Goal: Task Accomplishment & Management: Manage account settings

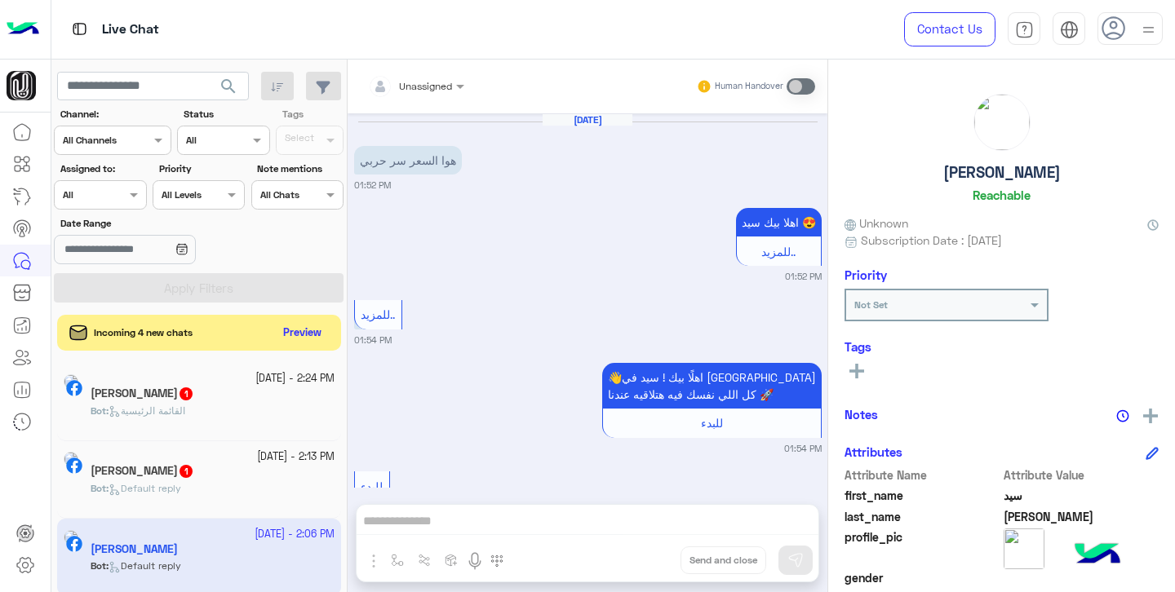
scroll to position [529, 0]
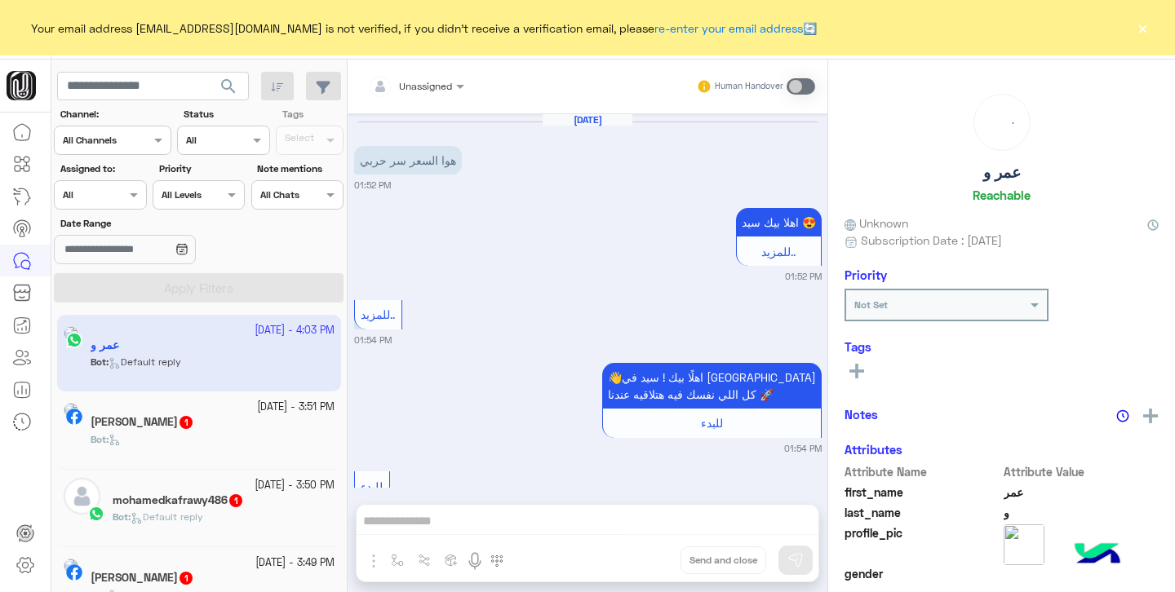
scroll to position [1220, 0]
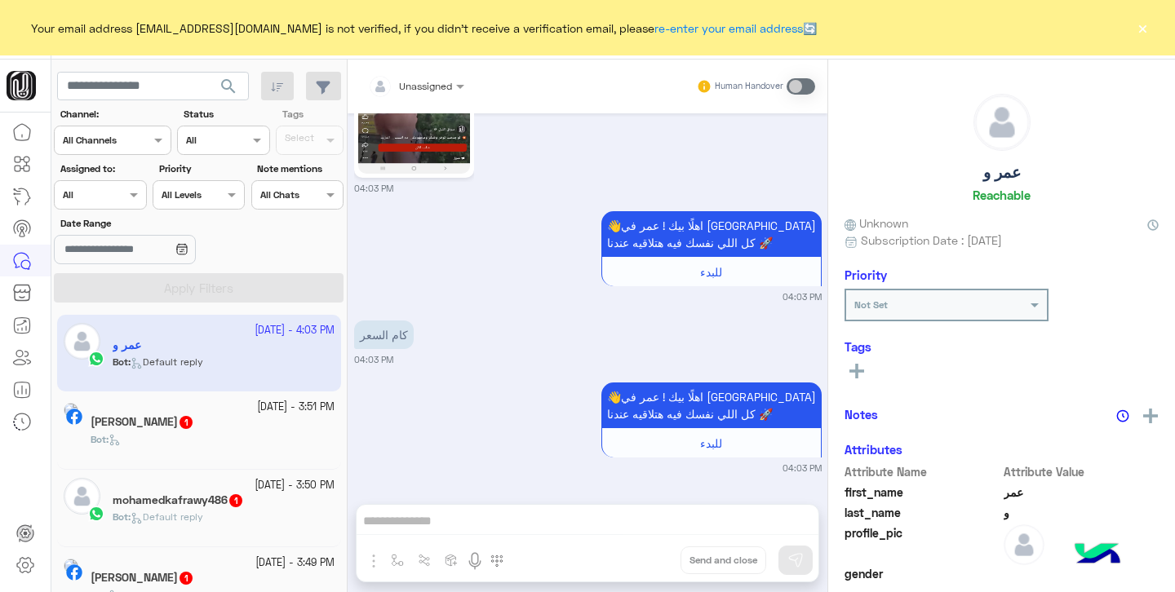
click at [1143, 31] on button "×" at bounding box center [1142, 28] width 16 height 16
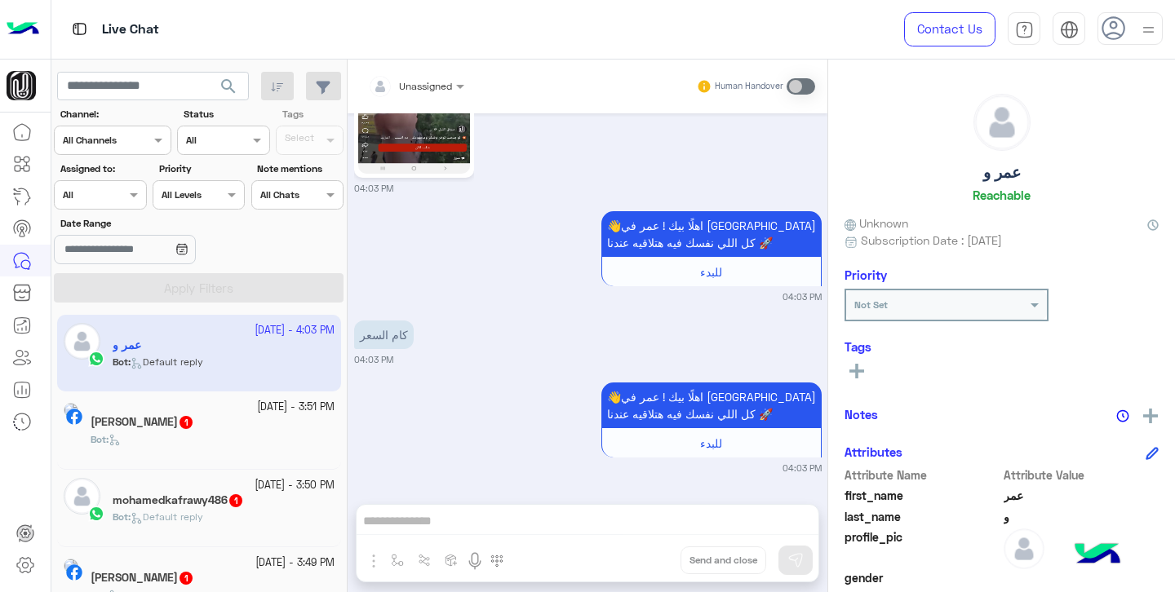
click at [194, 427] on h5 "[PERSON_NAME] 1" at bounding box center [143, 422] width 104 height 14
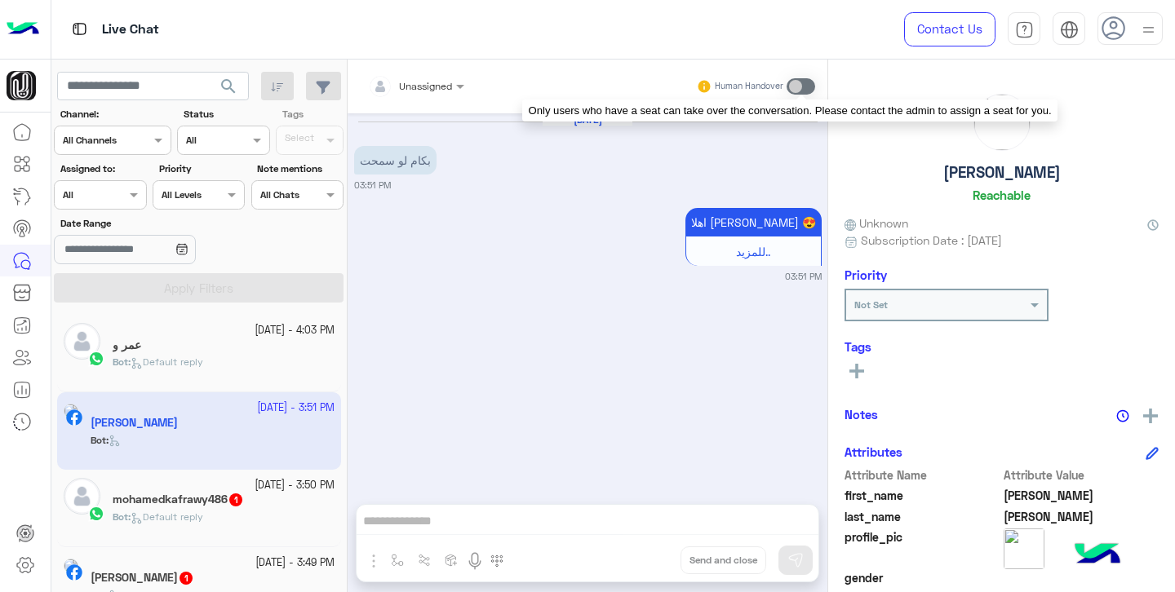
click at [798, 86] on span at bounding box center [801, 86] width 29 height 16
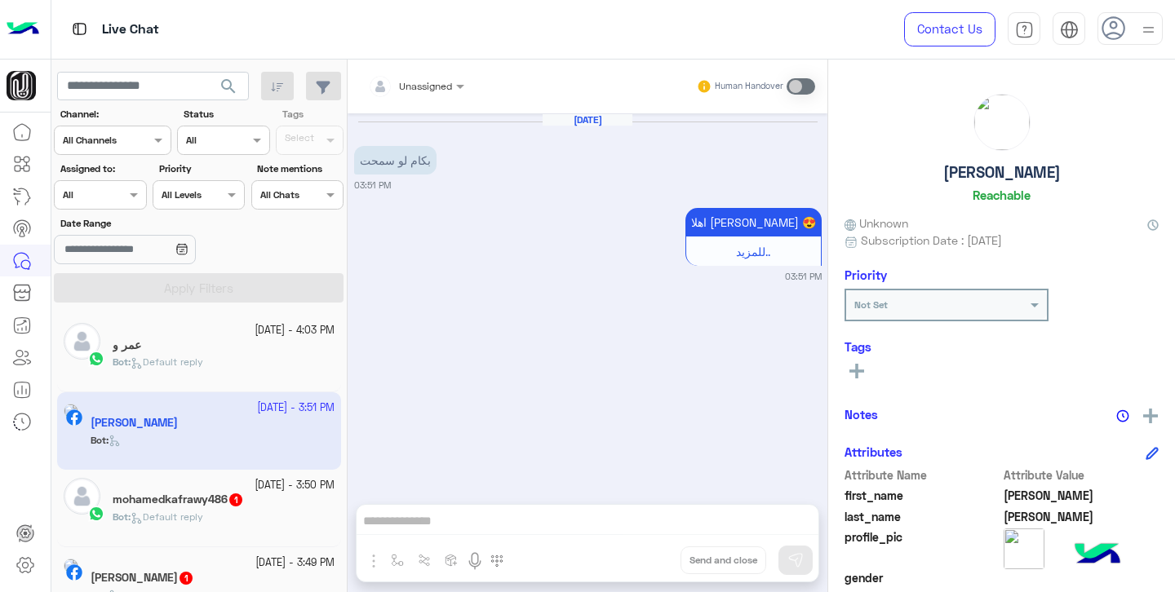
click at [520, 516] on div "Unassigned Human Handover [DATE] بكام لو سمحت 03:51 PM اهلا [PERSON_NAME] 😍 للم…" at bounding box center [588, 329] width 480 height 539
click at [1143, 25] on img at bounding box center [1148, 30] width 20 height 20
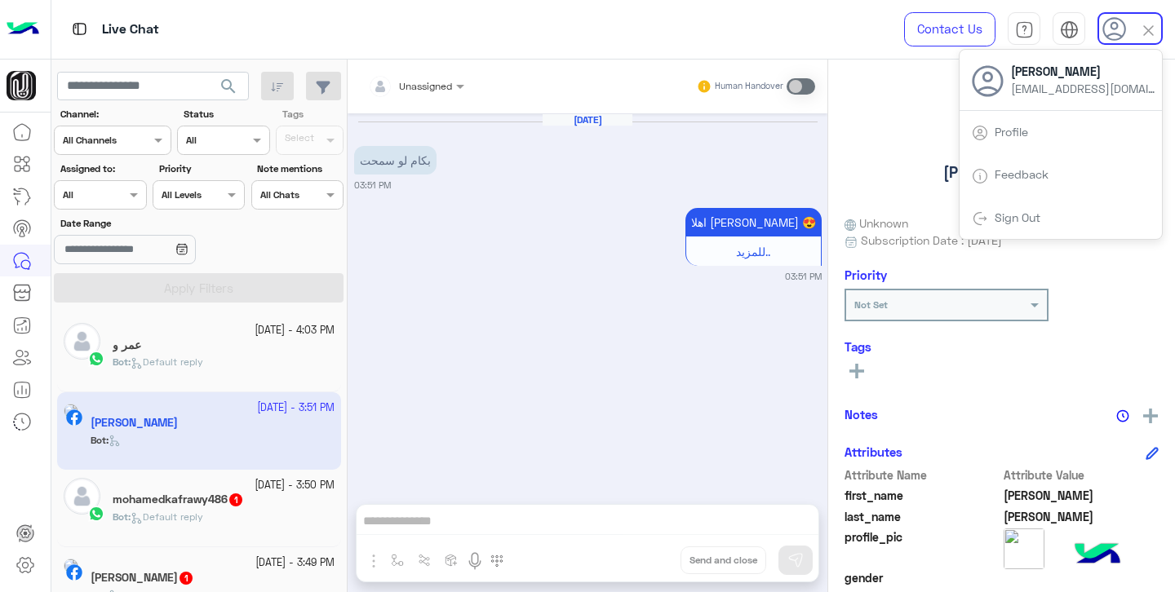
click at [1150, 27] on img at bounding box center [1148, 30] width 19 height 19
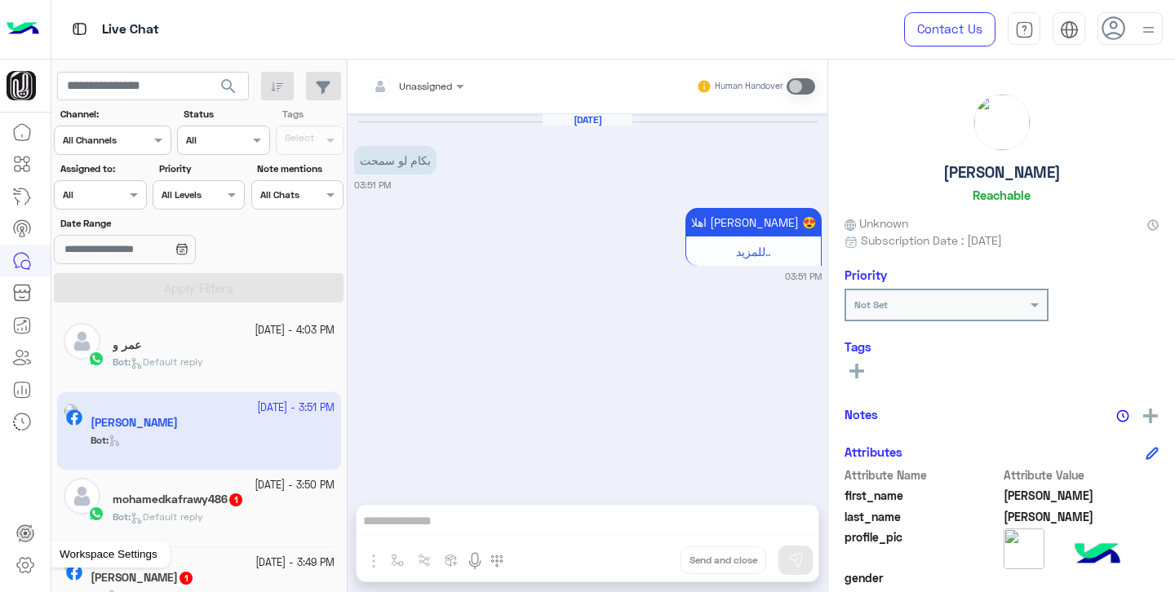
click at [20, 557] on icon at bounding box center [26, 566] width 20 height 20
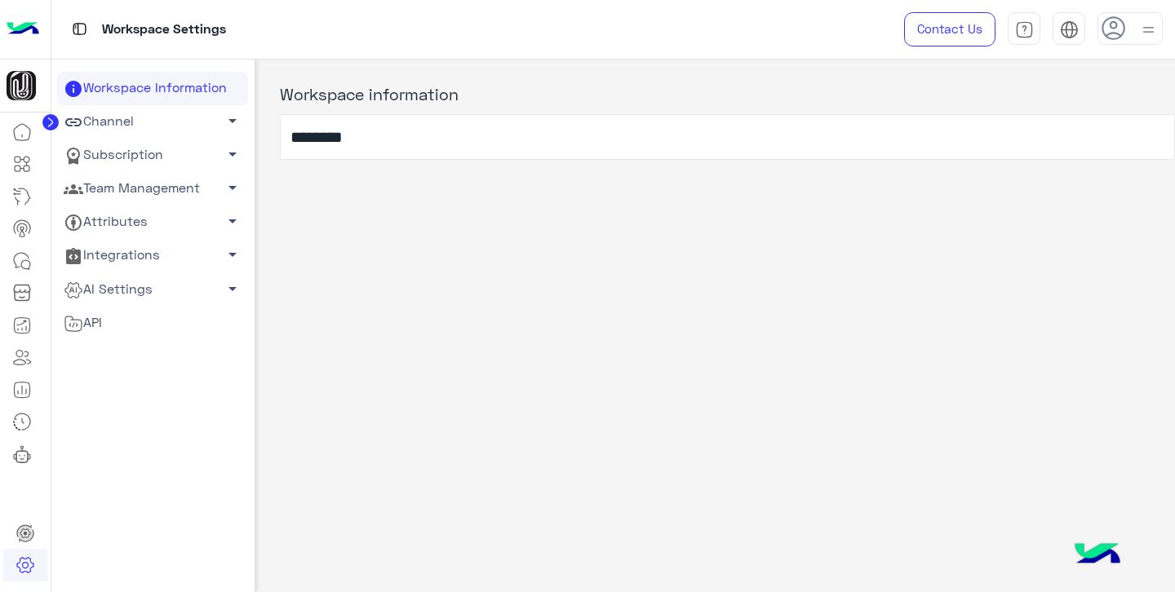
click at [163, 184] on link "Team Management arrow_drop_down" at bounding box center [152, 188] width 191 height 33
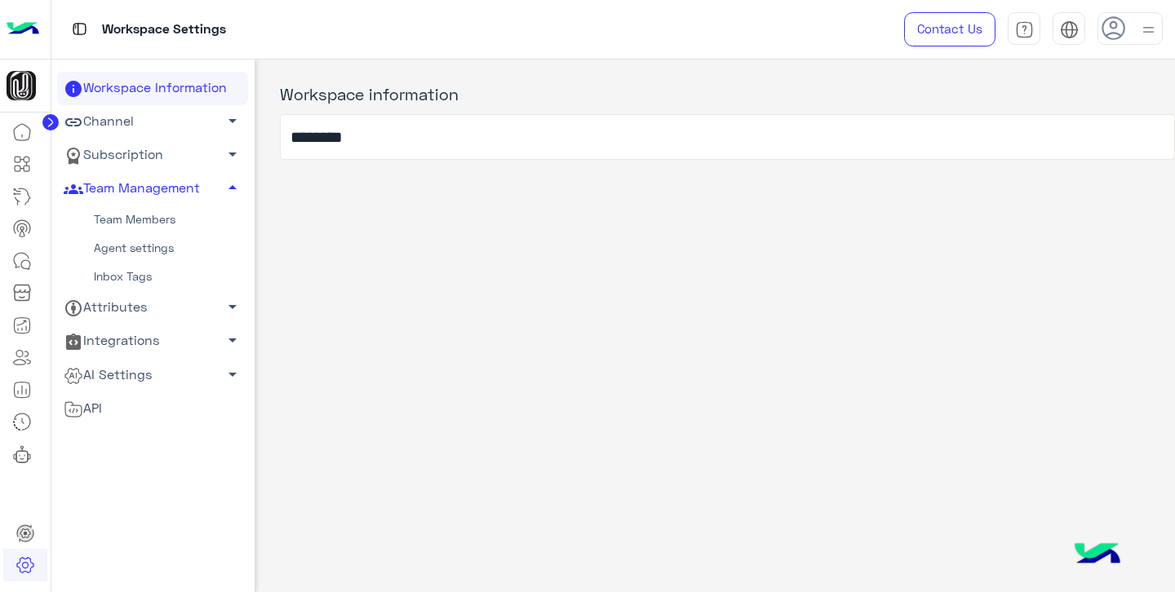
click at [162, 220] on link "Team Members" at bounding box center [152, 220] width 191 height 29
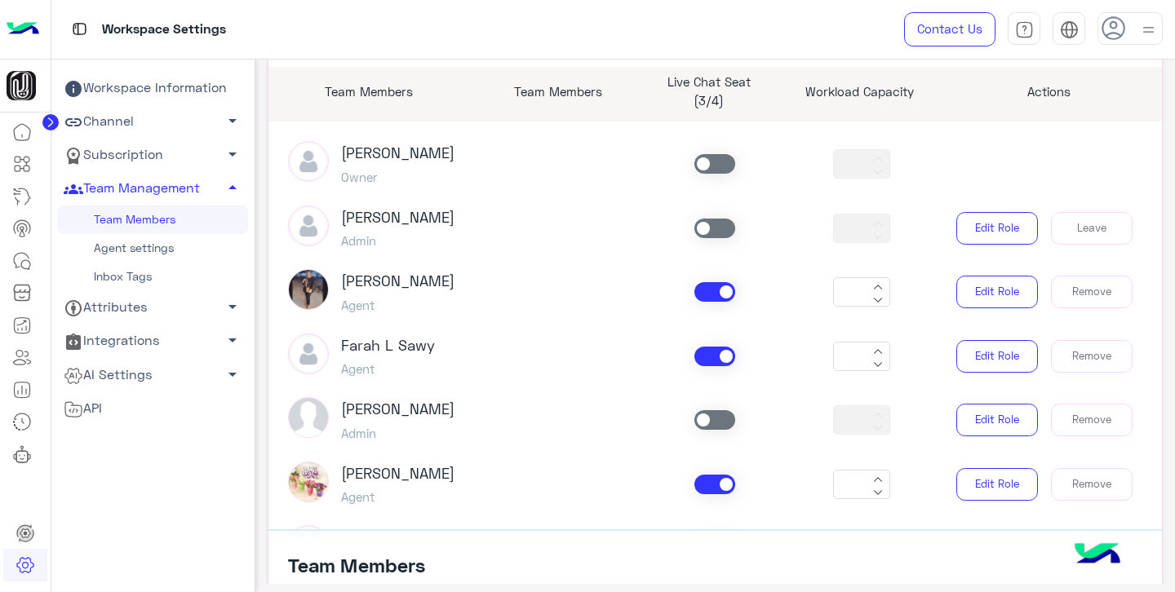
scroll to position [8, 0]
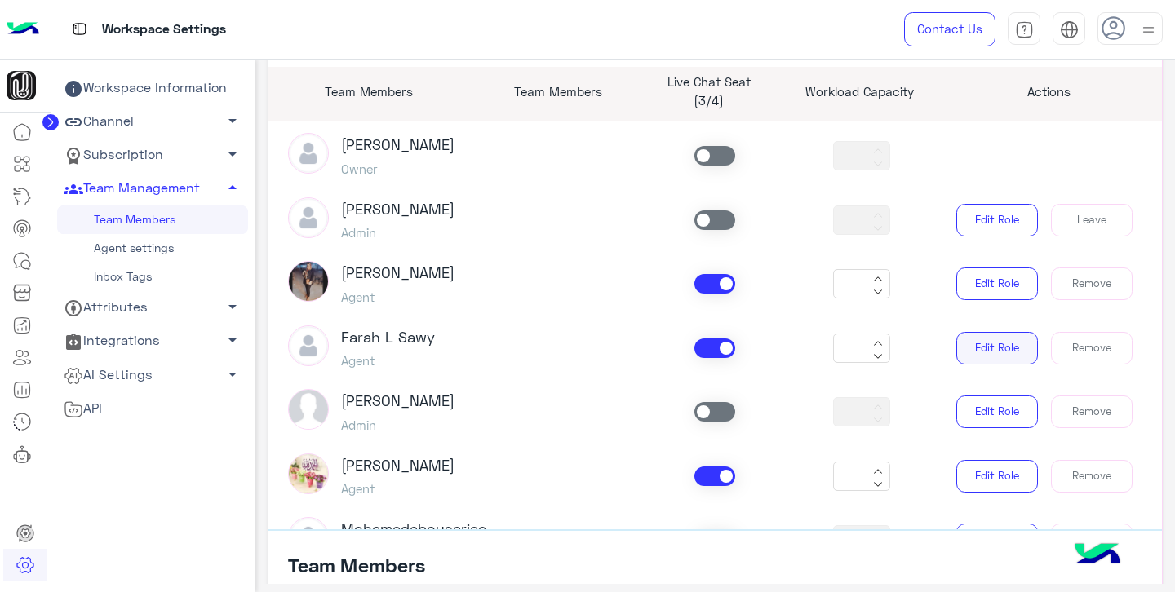
click at [982, 350] on button "Edit Role" at bounding box center [997, 348] width 82 height 33
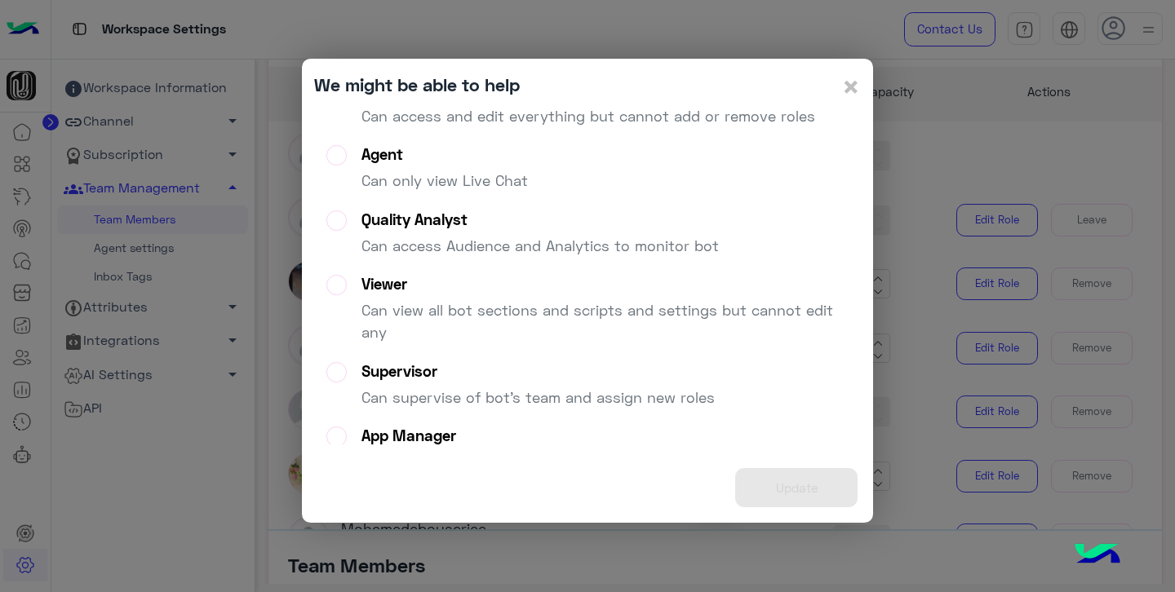
scroll to position [0, 0]
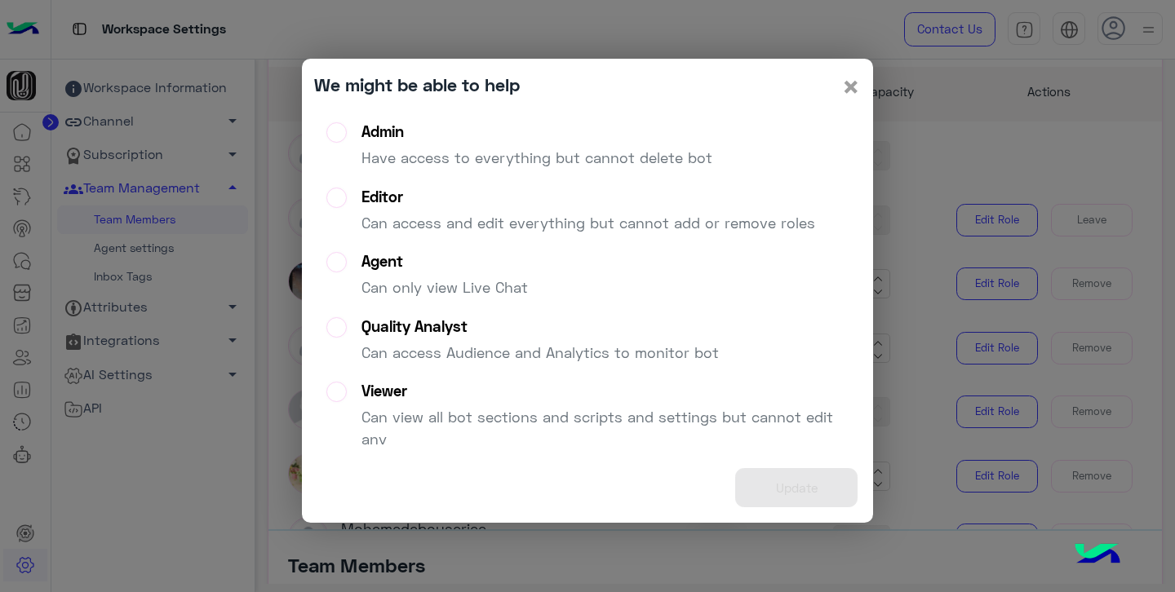
click at [848, 82] on span "×" at bounding box center [851, 86] width 20 height 37
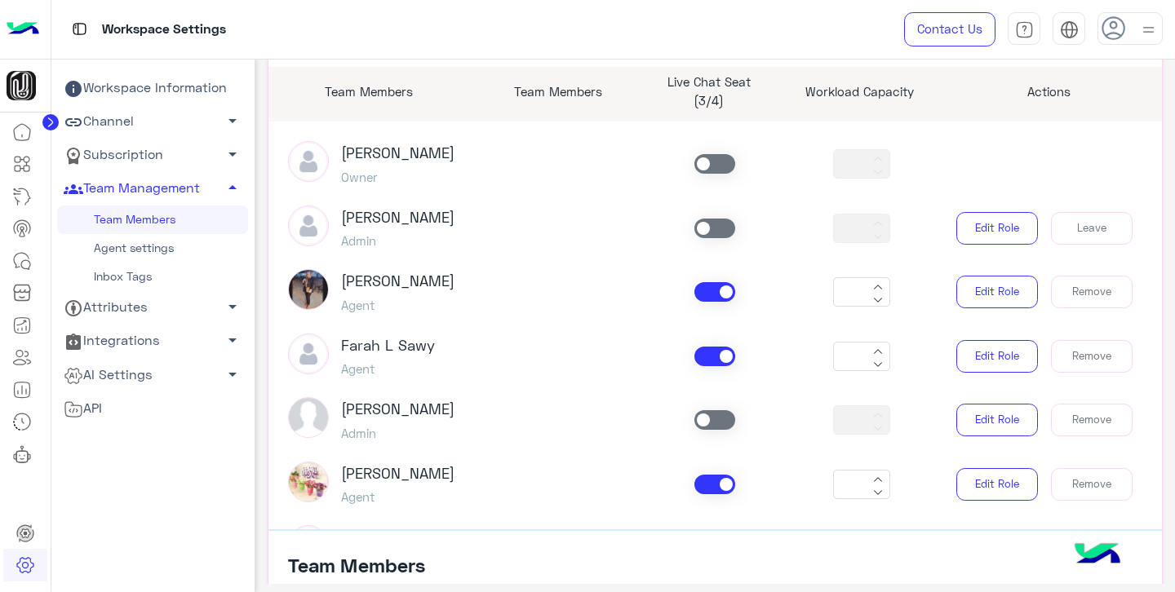
click at [141, 252] on link "Agent settings" at bounding box center [152, 248] width 191 height 29
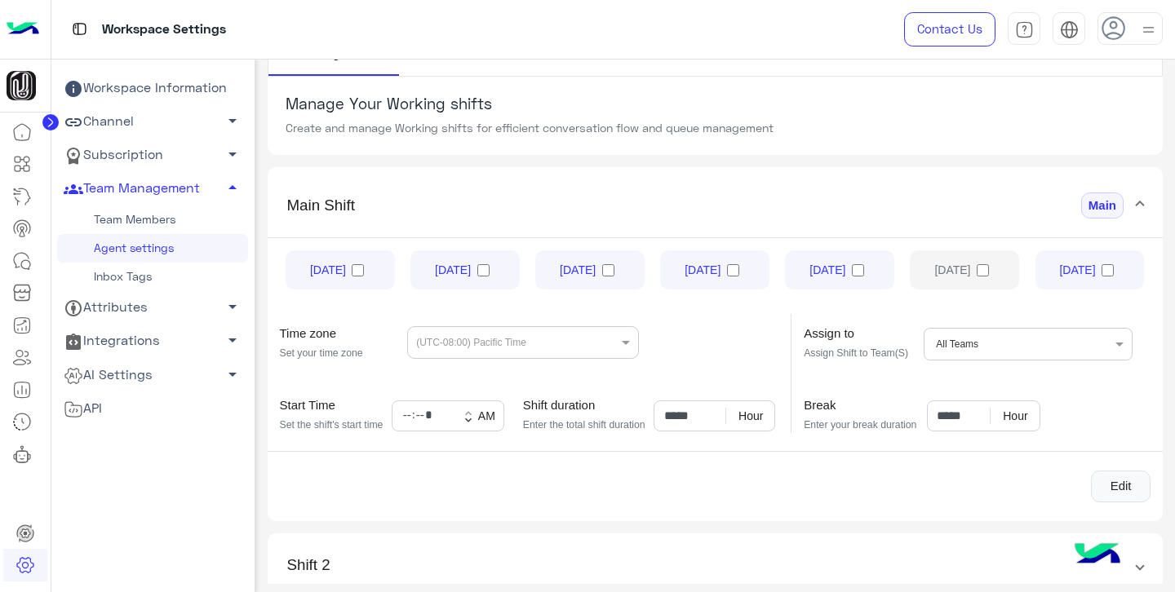
scroll to position [106, 0]
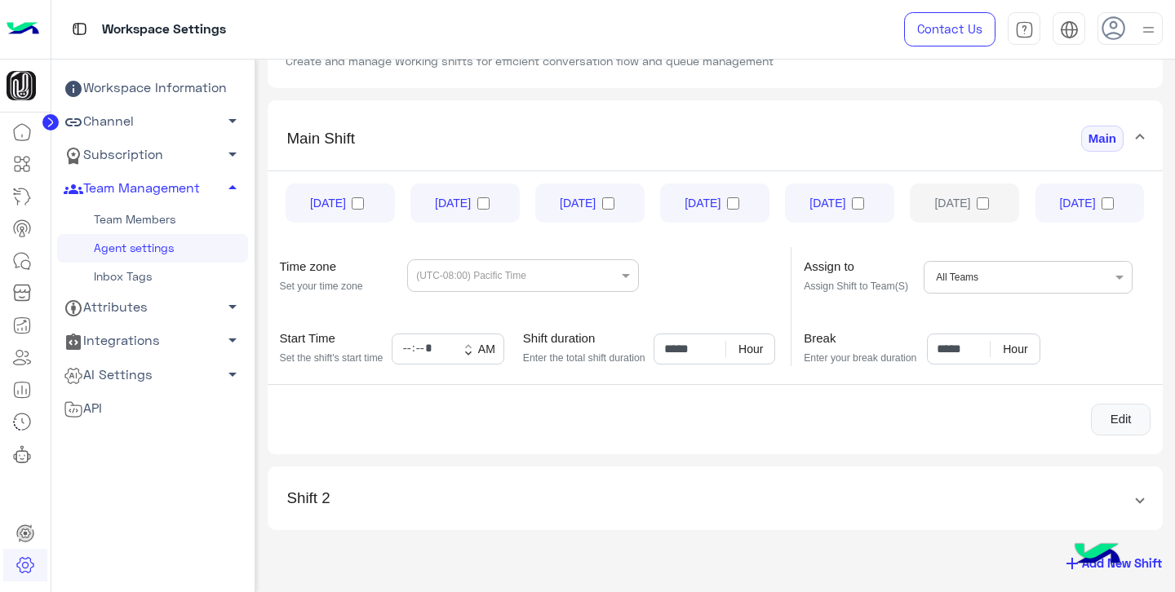
click at [164, 278] on link "Inbox Tags" at bounding box center [152, 277] width 191 height 29
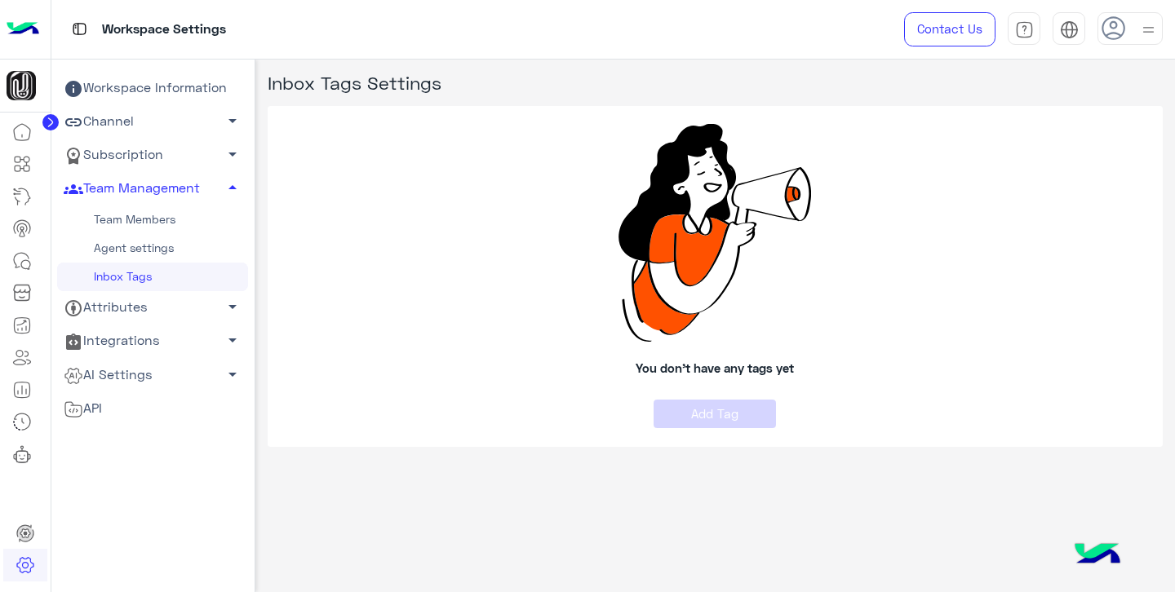
click at [166, 216] on link "Team Members" at bounding box center [152, 220] width 191 height 29
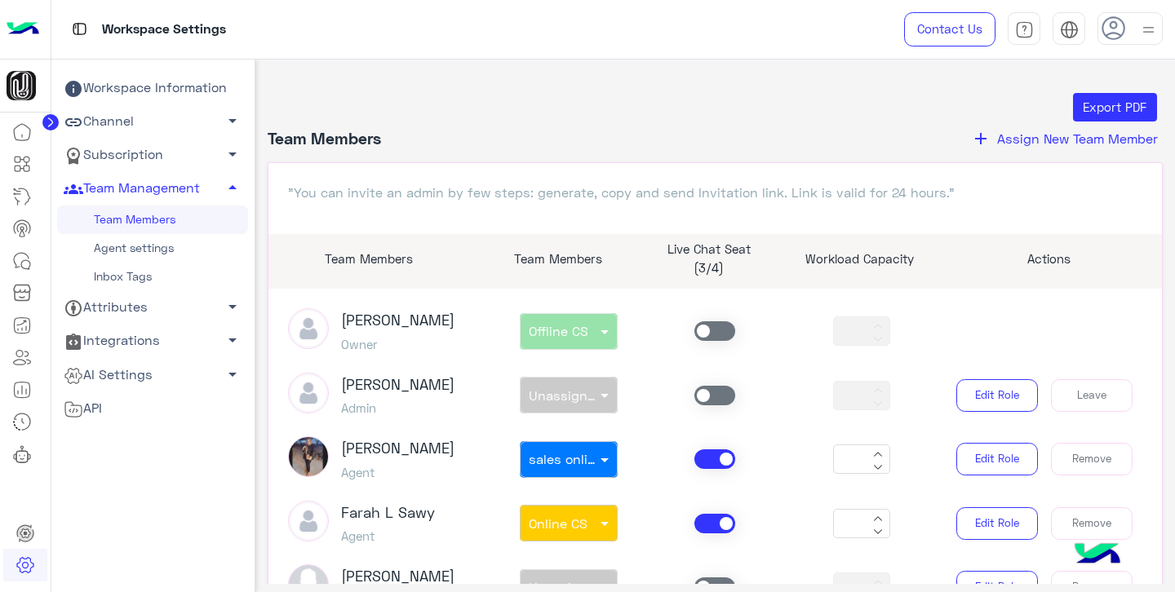
scroll to position [1, 0]
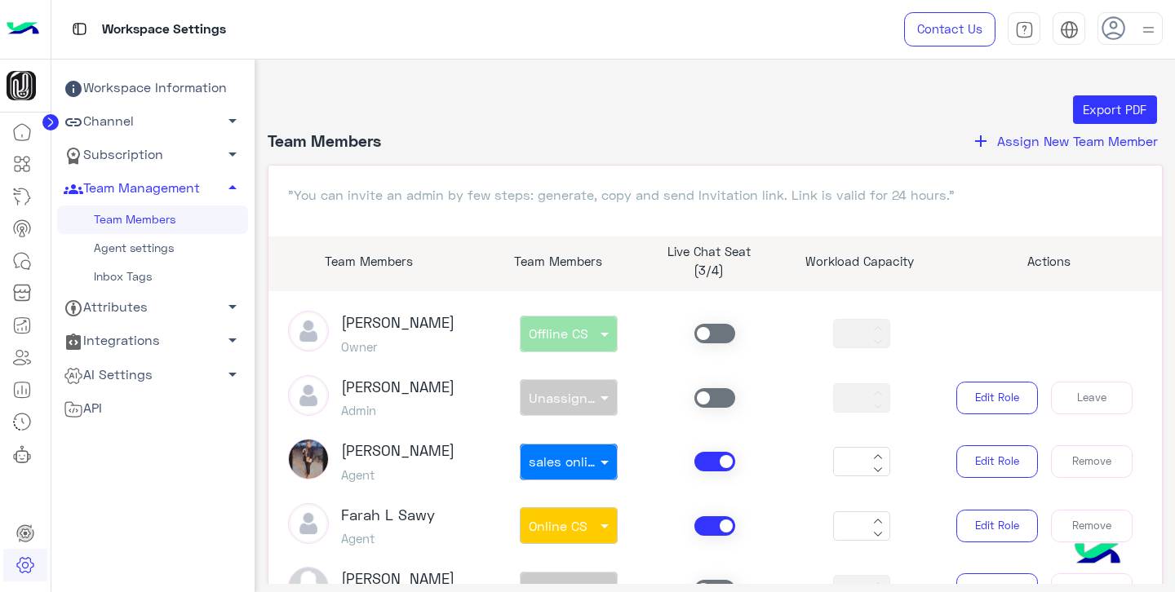
click at [716, 395] on span at bounding box center [714, 398] width 41 height 20
click at [596, 393] on span at bounding box center [606, 397] width 20 height 17
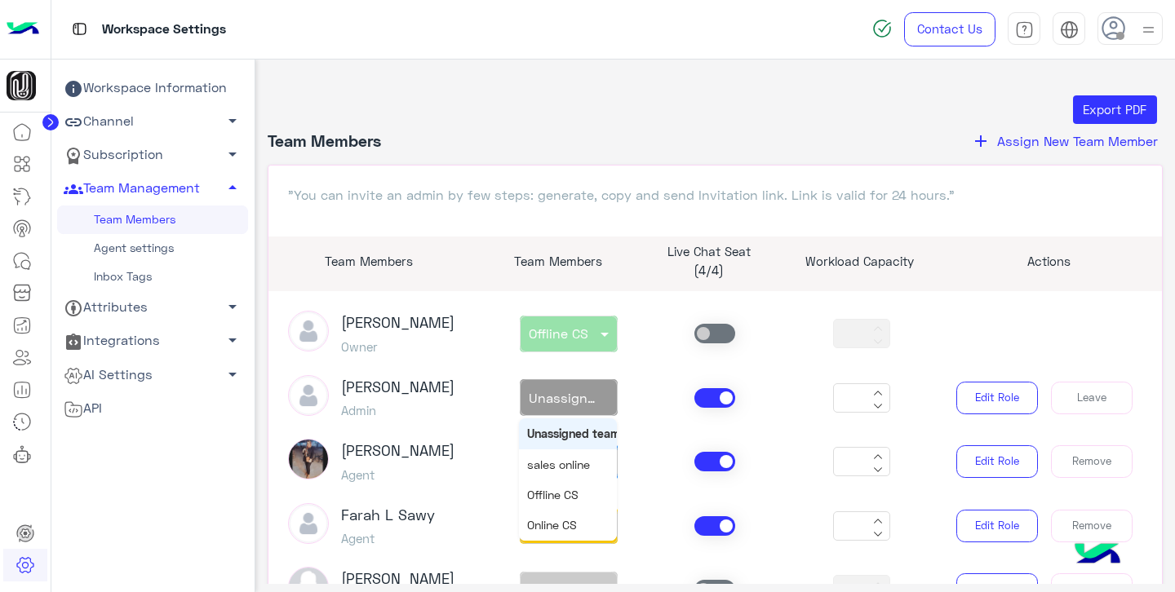
click at [650, 379] on div "[PERSON_NAME] Admin non × Unassigned team Unassigned team sales online Offline …" at bounding box center [716, 398] width 880 height 46
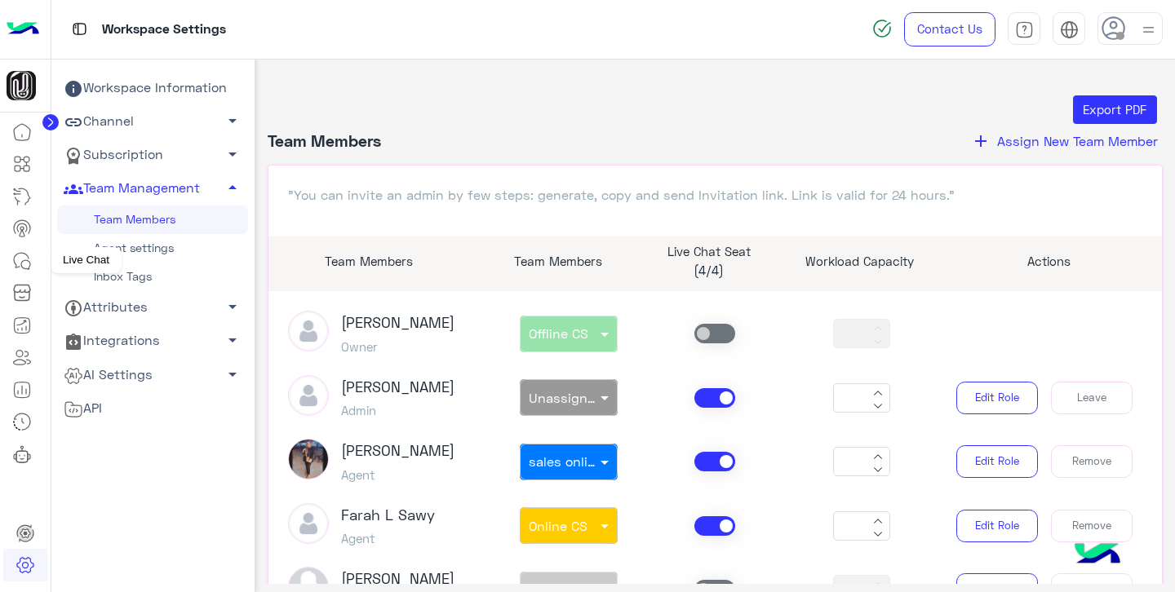
click at [25, 260] on icon at bounding box center [25, 264] width 9 height 9
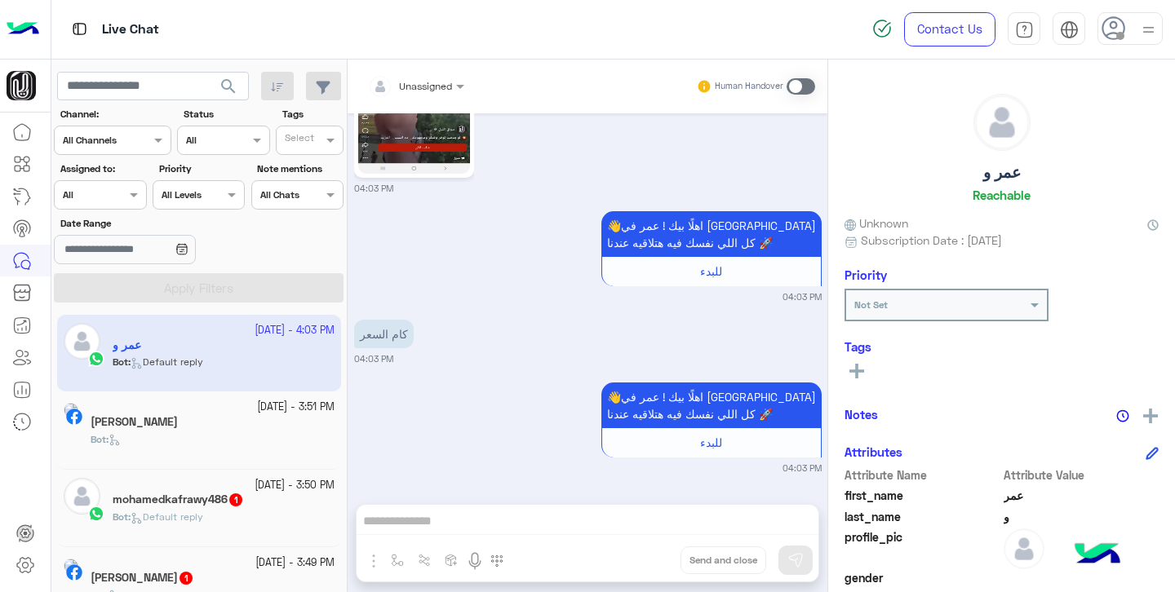
scroll to position [346, 0]
click at [798, 89] on span at bounding box center [801, 86] width 29 height 16
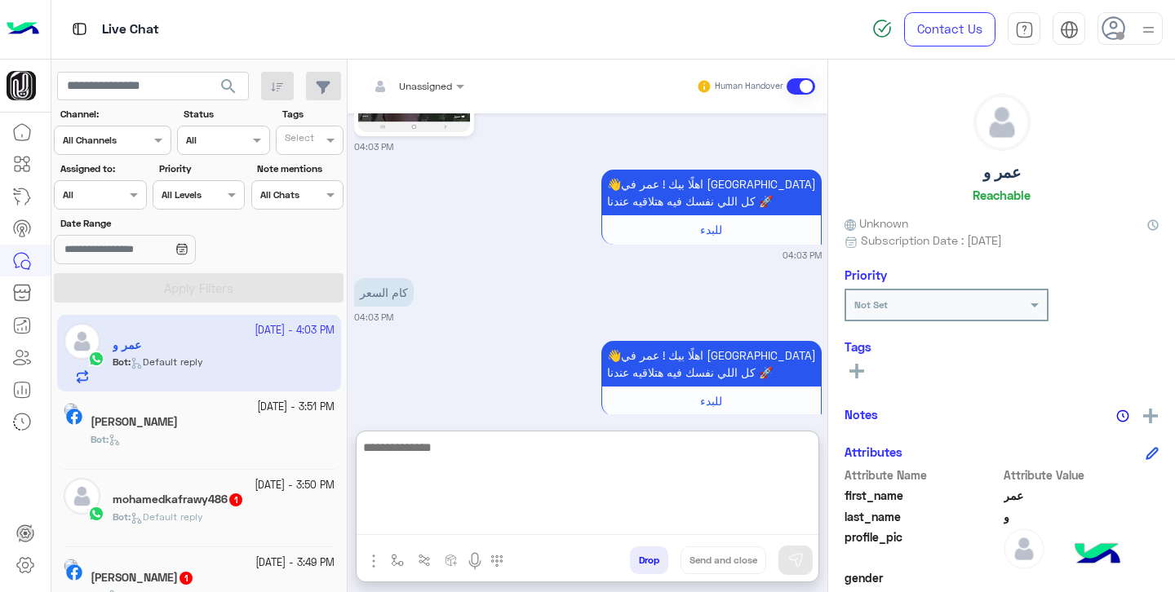
click at [554, 516] on textarea at bounding box center [588, 486] width 462 height 98
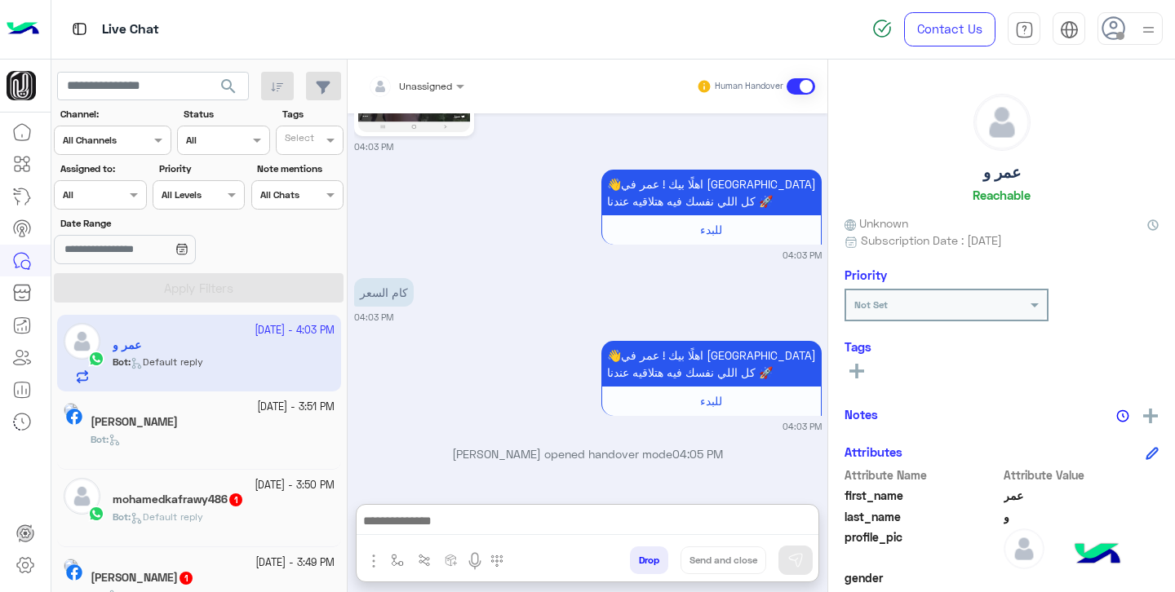
click at [795, 88] on span at bounding box center [801, 86] width 29 height 16
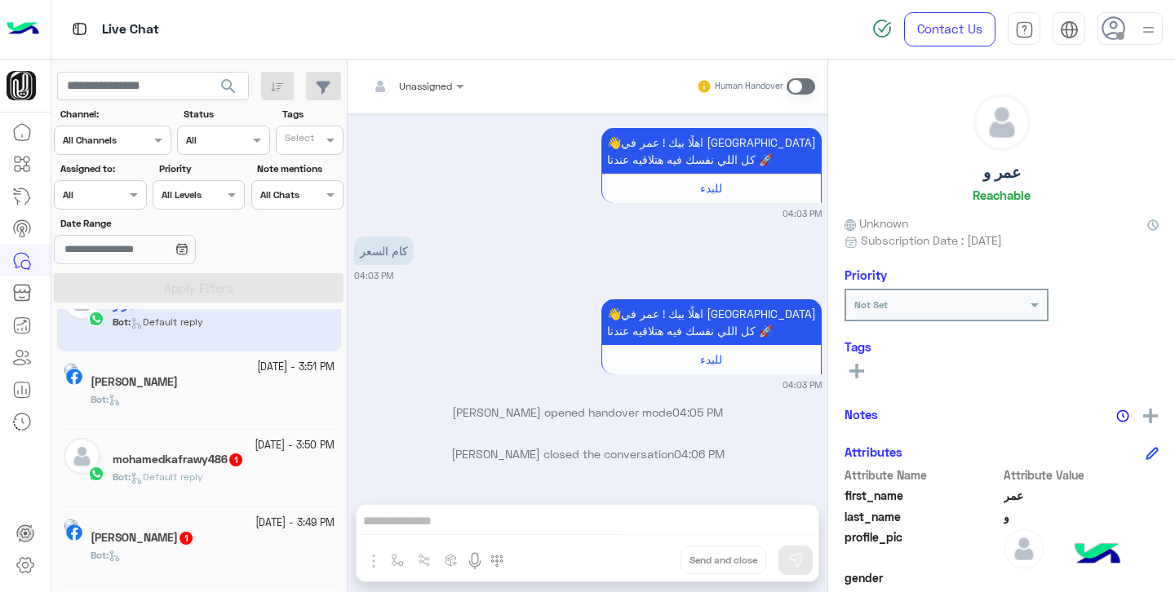
scroll to position [0, 0]
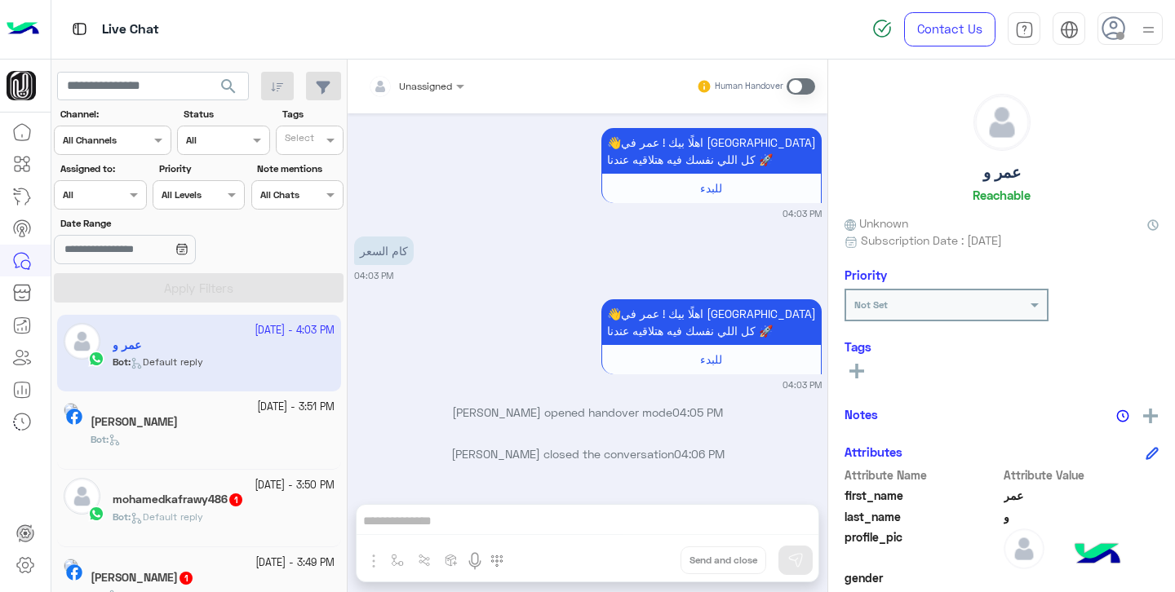
click at [217, 366] on app-inbox-user "[DATE] - 4:03 PM [PERSON_NAME] و Bot : Default reply" at bounding box center [199, 353] width 284 height 77
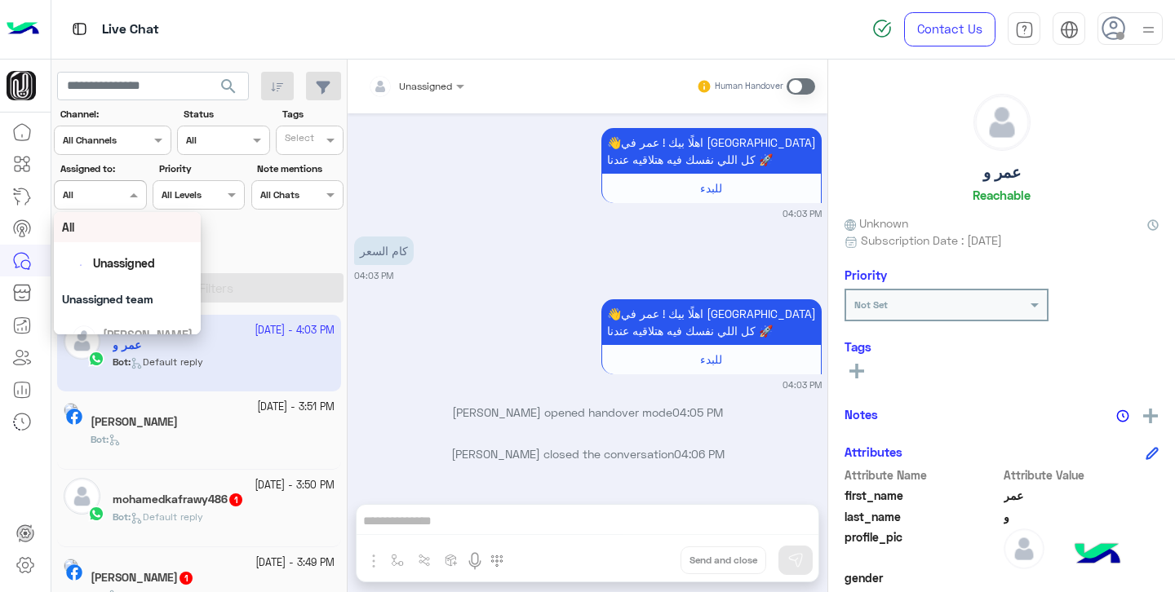
click at [107, 193] on div at bounding box center [100, 193] width 91 height 16
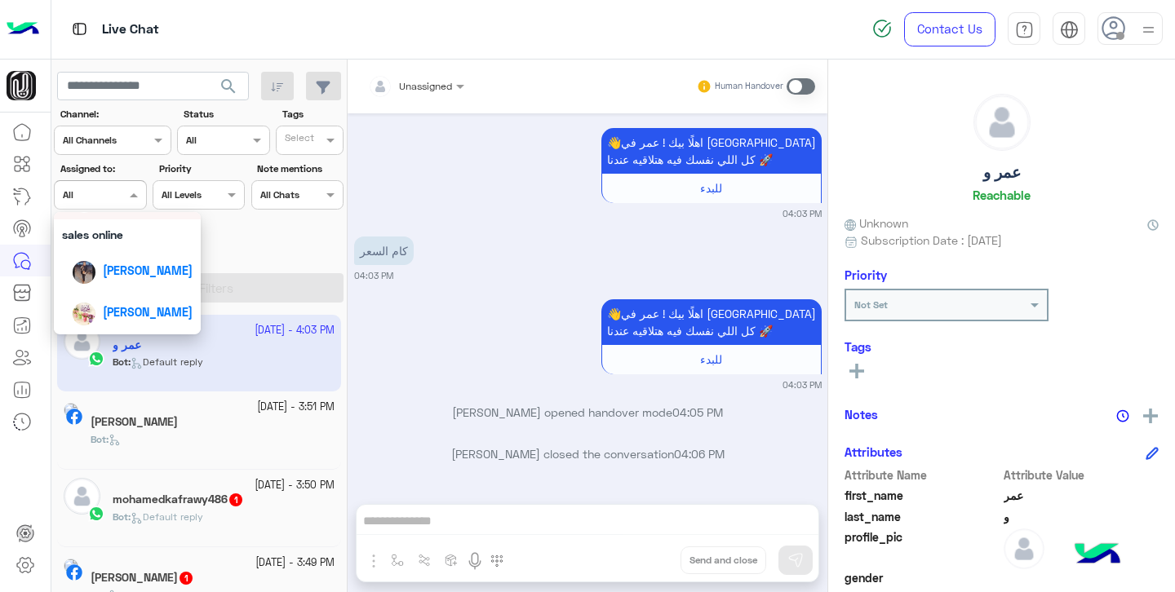
scroll to position [140, 0]
click at [122, 267] on span "[PERSON_NAME]" at bounding box center [148, 266] width 90 height 14
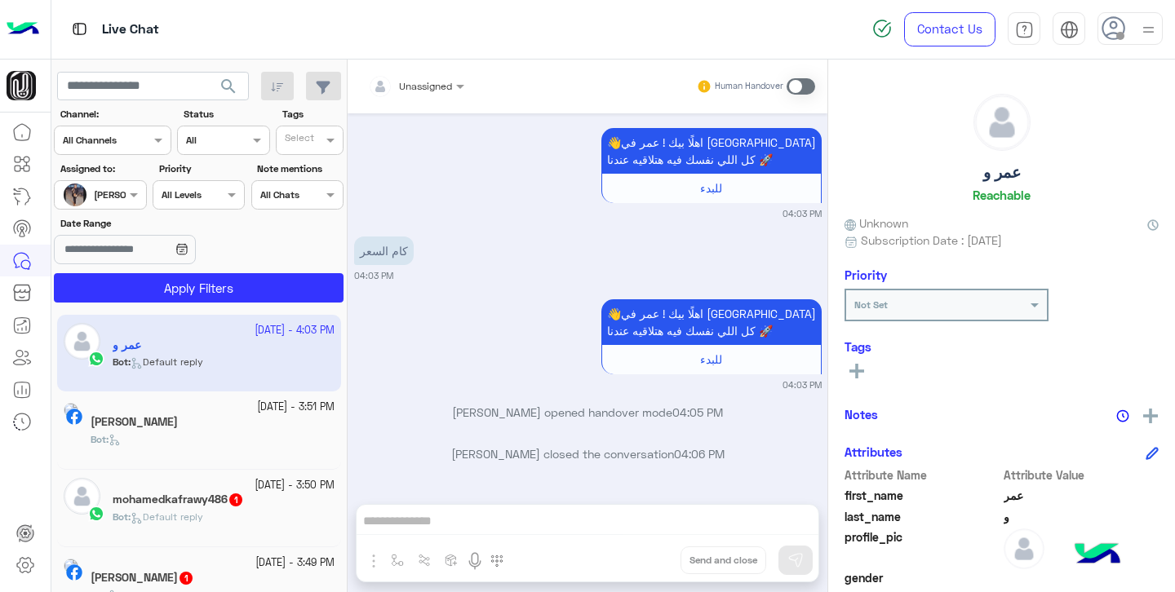
click at [183, 355] on app-inbox-user "[DATE] - 4:03 PM [PERSON_NAME] و Bot : Default reply" at bounding box center [199, 353] width 284 height 77
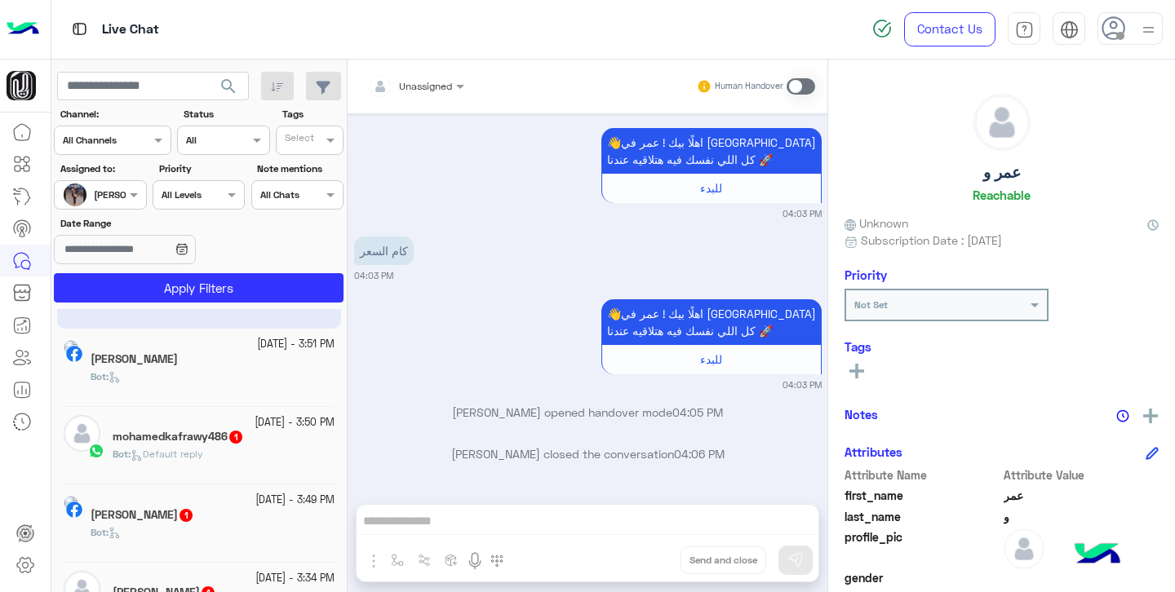
scroll to position [0, 0]
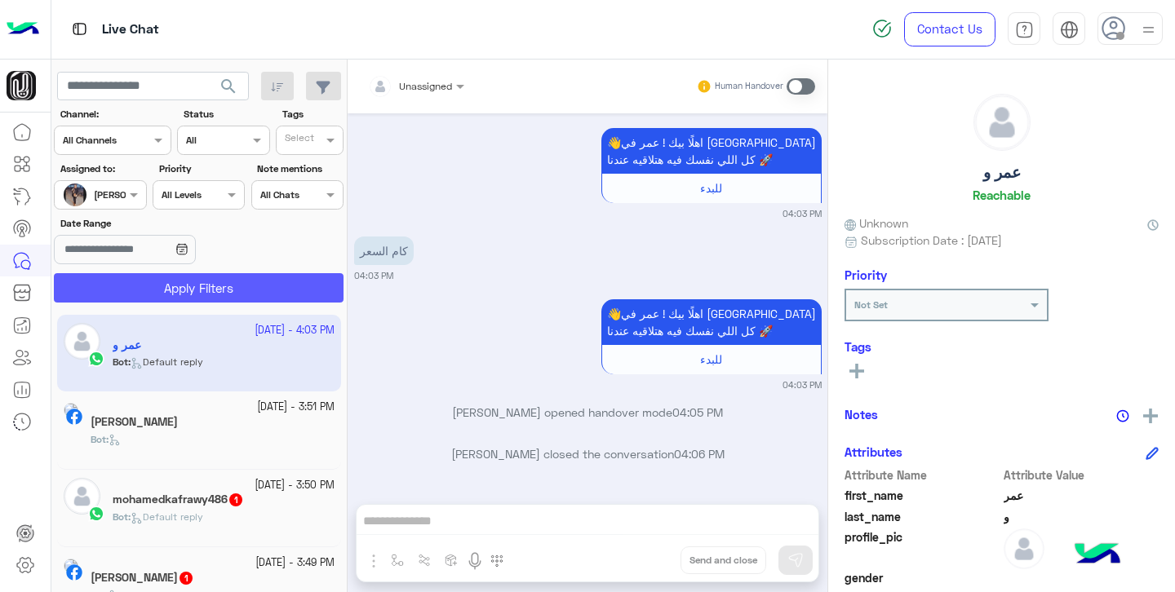
click at [218, 290] on button "Apply Filters" at bounding box center [199, 287] width 290 height 29
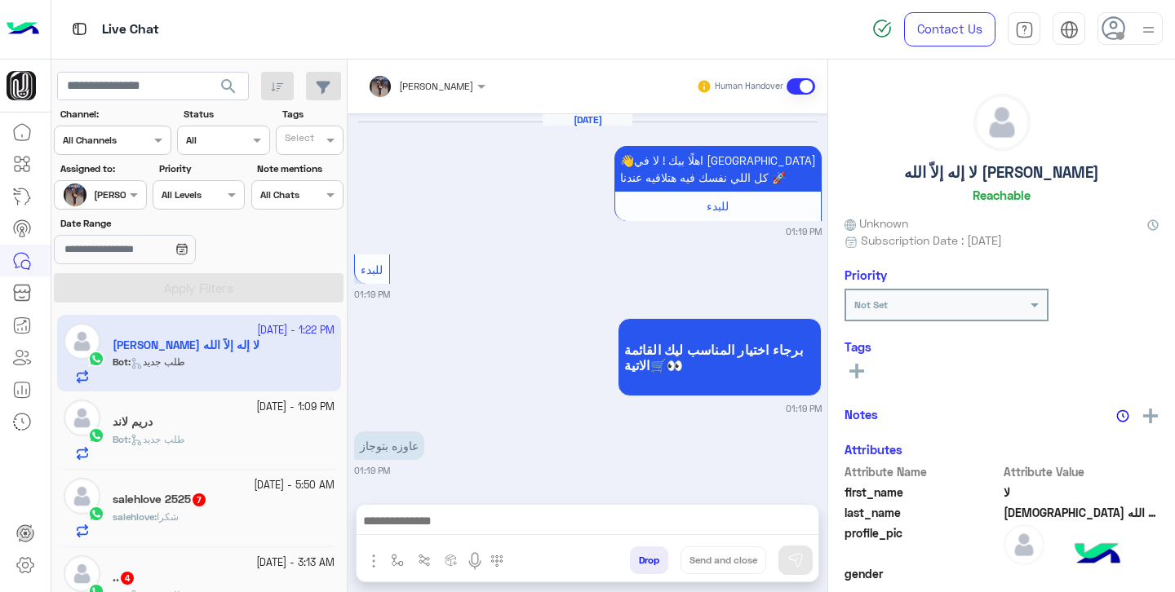
scroll to position [1288, 0]
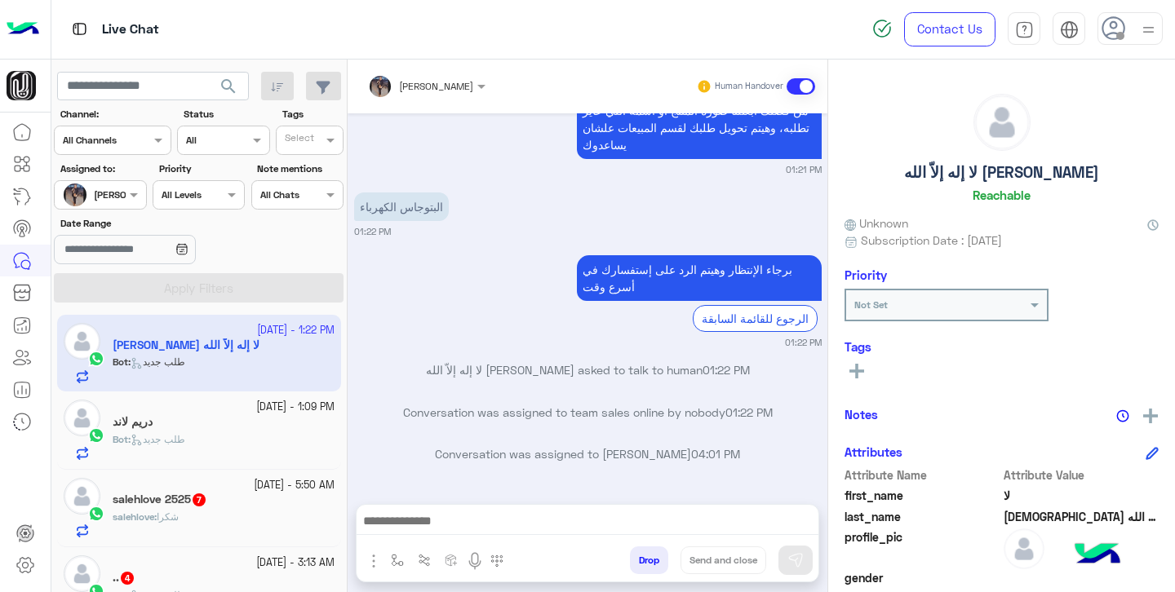
click at [193, 430] on div "دريم لاند" at bounding box center [224, 423] width 222 height 17
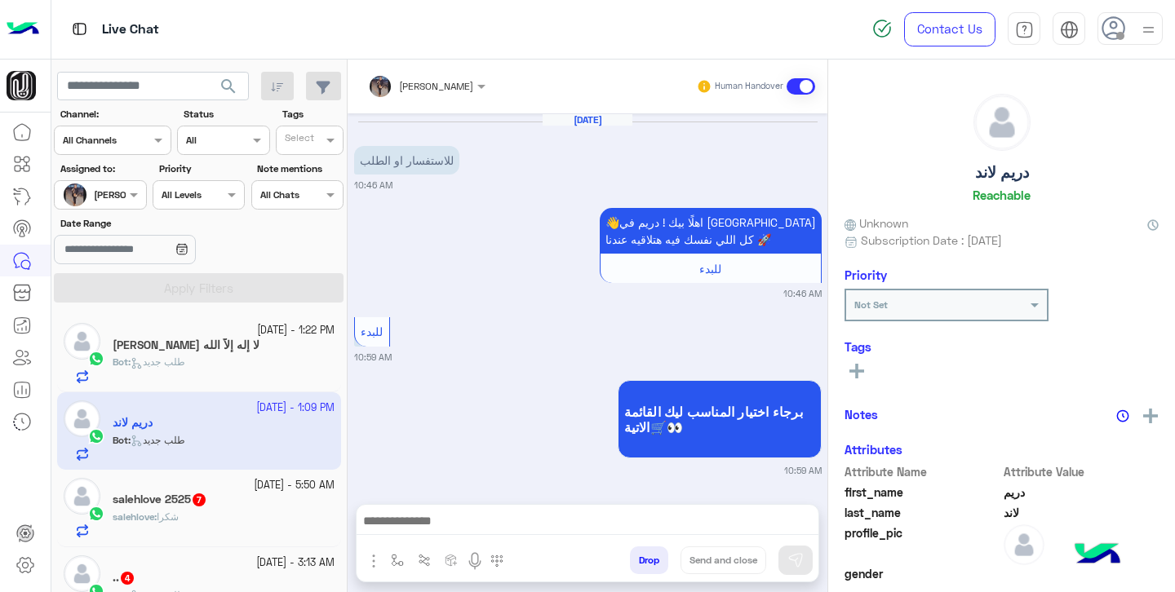
scroll to position [648, 0]
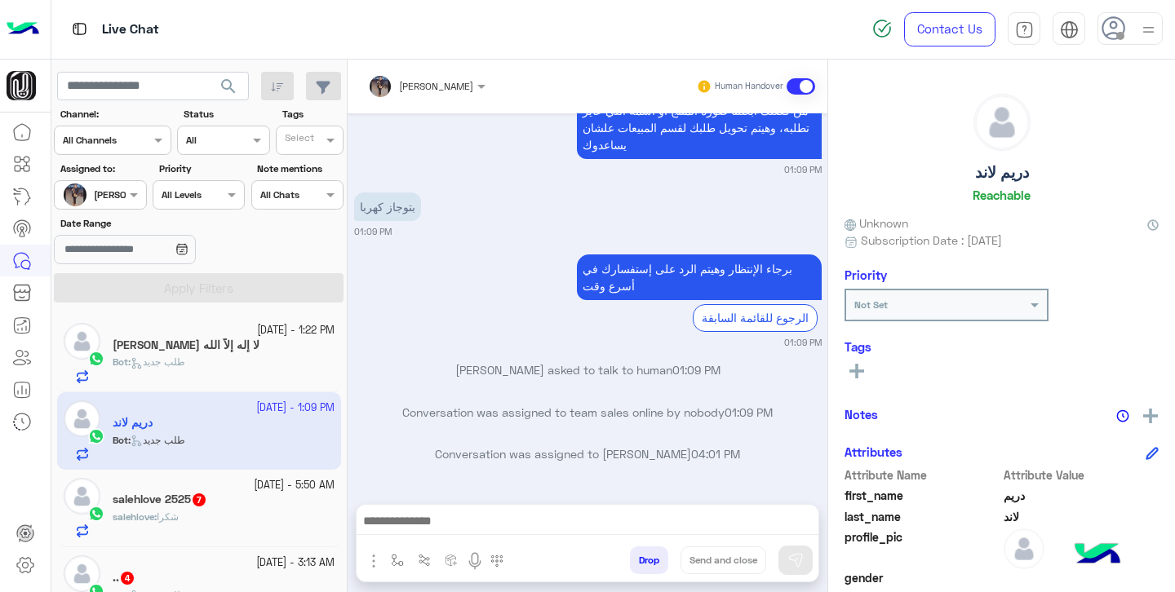
click at [180, 501] on h5 "salehlove 2525 7" at bounding box center [160, 500] width 95 height 14
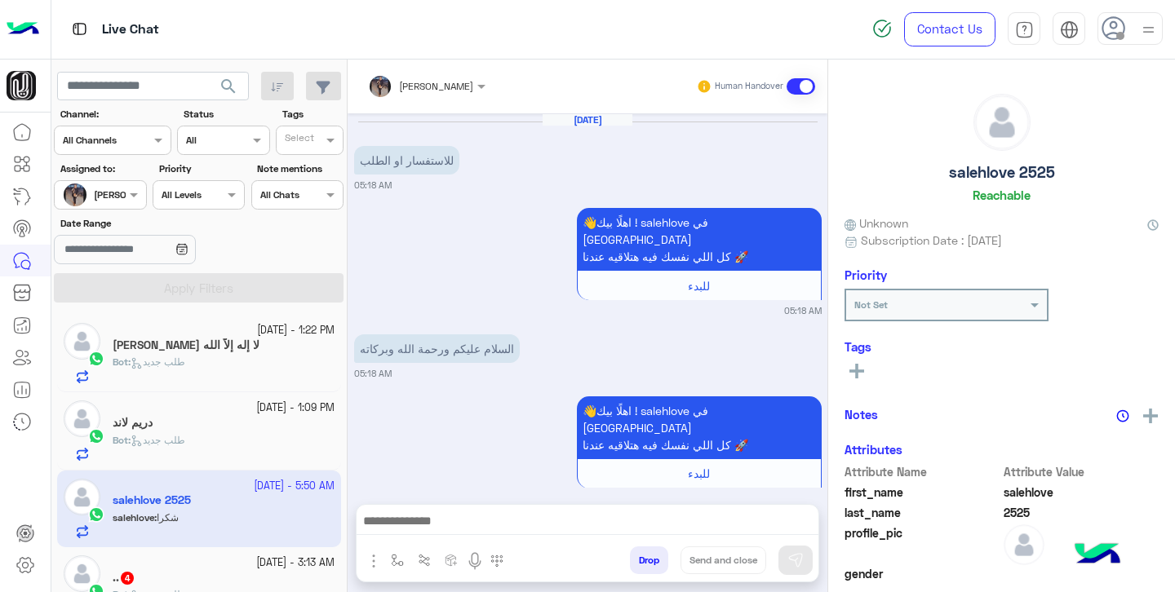
scroll to position [1332, 0]
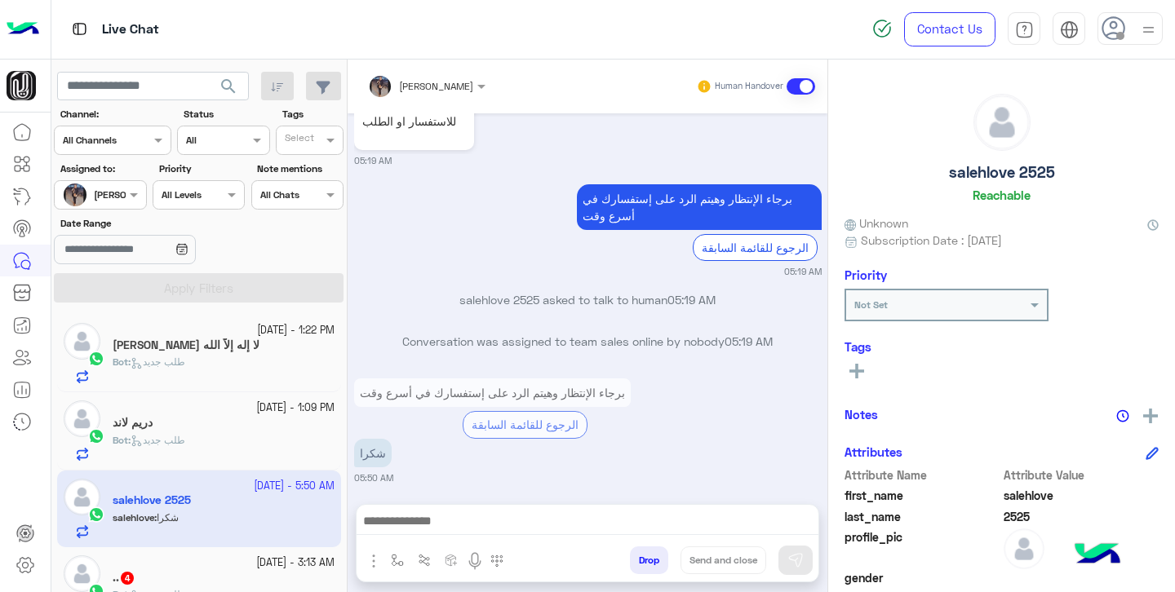
click at [181, 352] on h5 "لا إله إلاّ الله [PERSON_NAME]" at bounding box center [186, 346] width 147 height 14
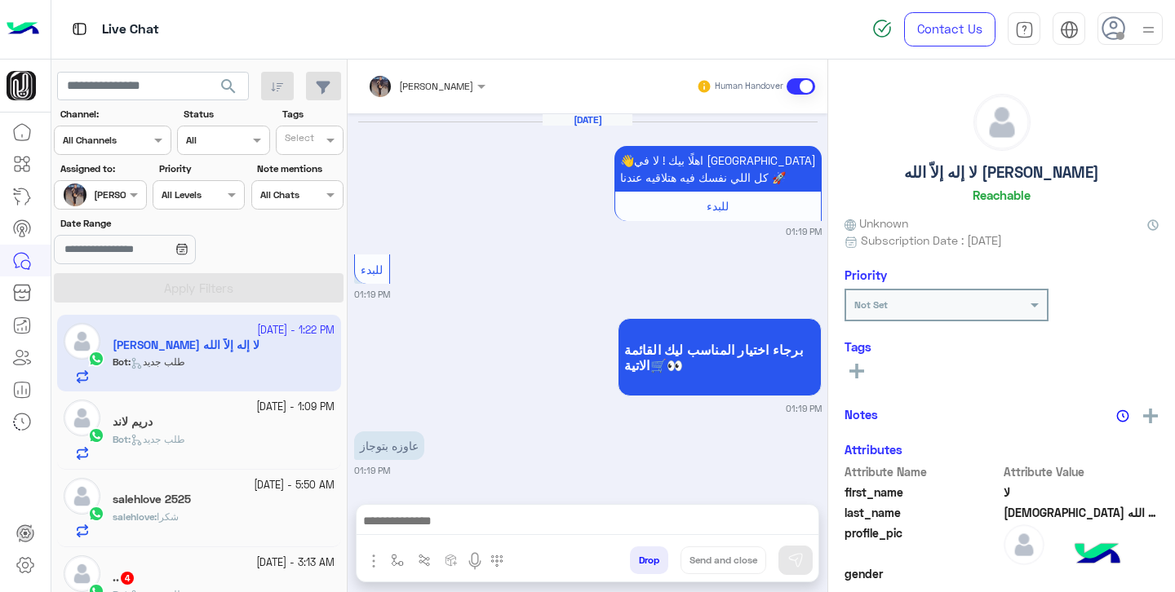
scroll to position [1288, 0]
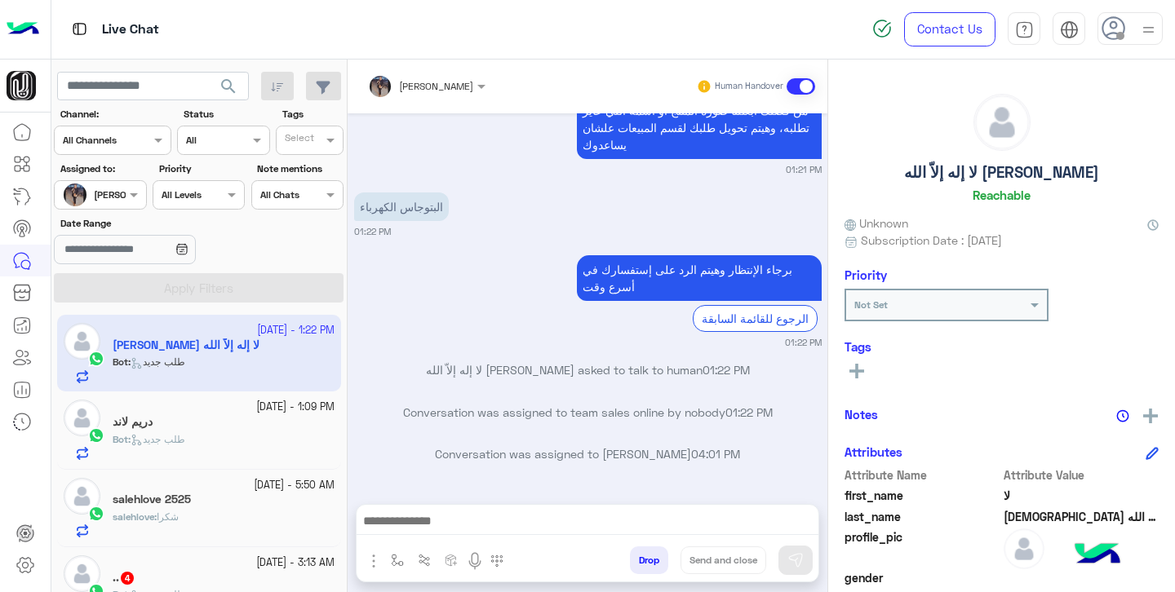
click at [162, 441] on span "طلب جديد" at bounding box center [158, 439] width 55 height 12
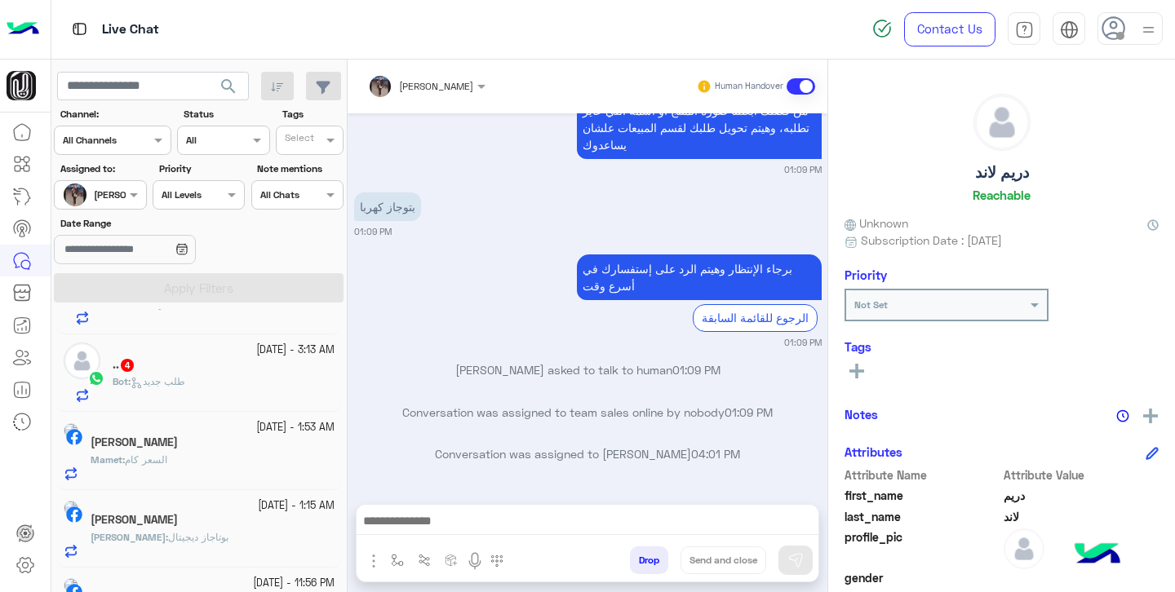
scroll to position [215, 0]
click at [118, 201] on div "[PERSON_NAME]" at bounding box center [131, 195] width 75 height 15
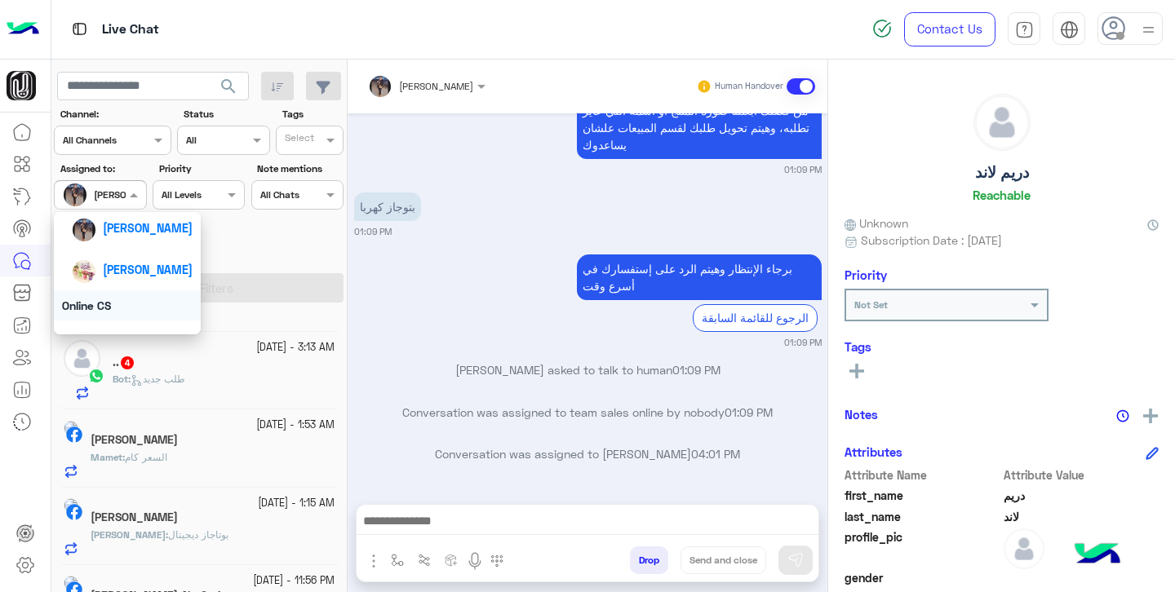
scroll to position [206, 0]
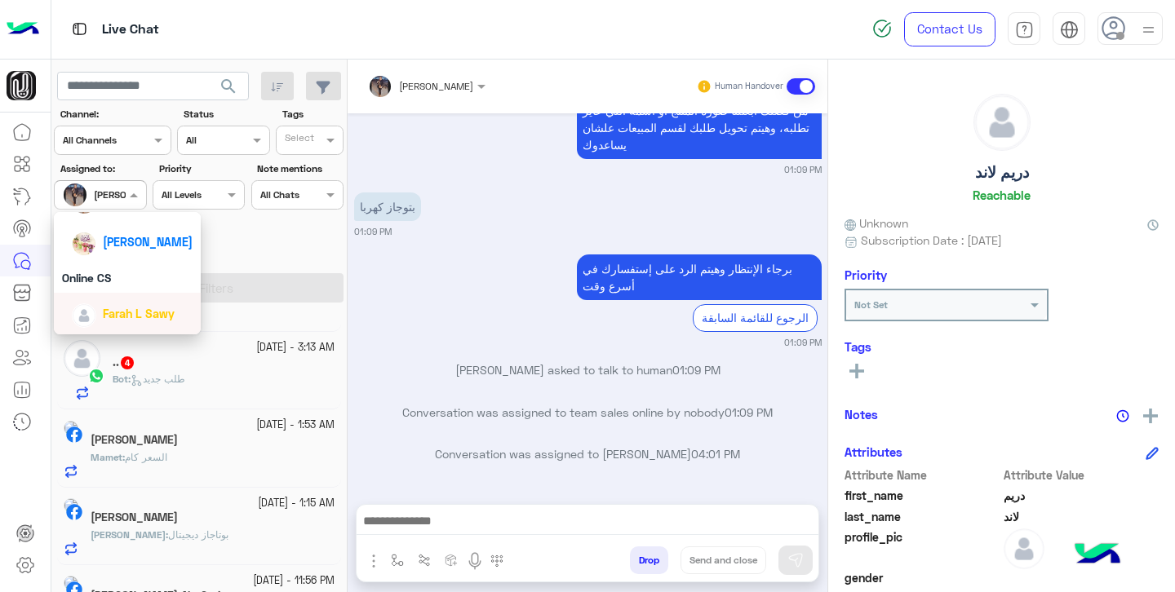
click at [132, 311] on span "Farah L Sawy" at bounding box center [139, 314] width 72 height 14
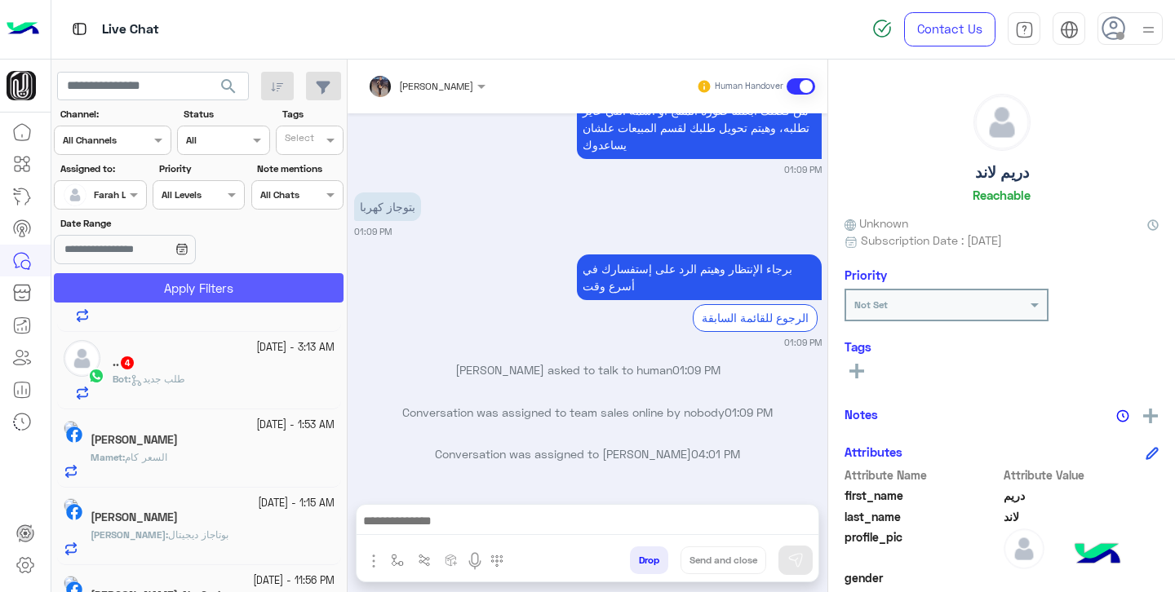
click at [156, 283] on button "Apply Filters" at bounding box center [199, 287] width 290 height 29
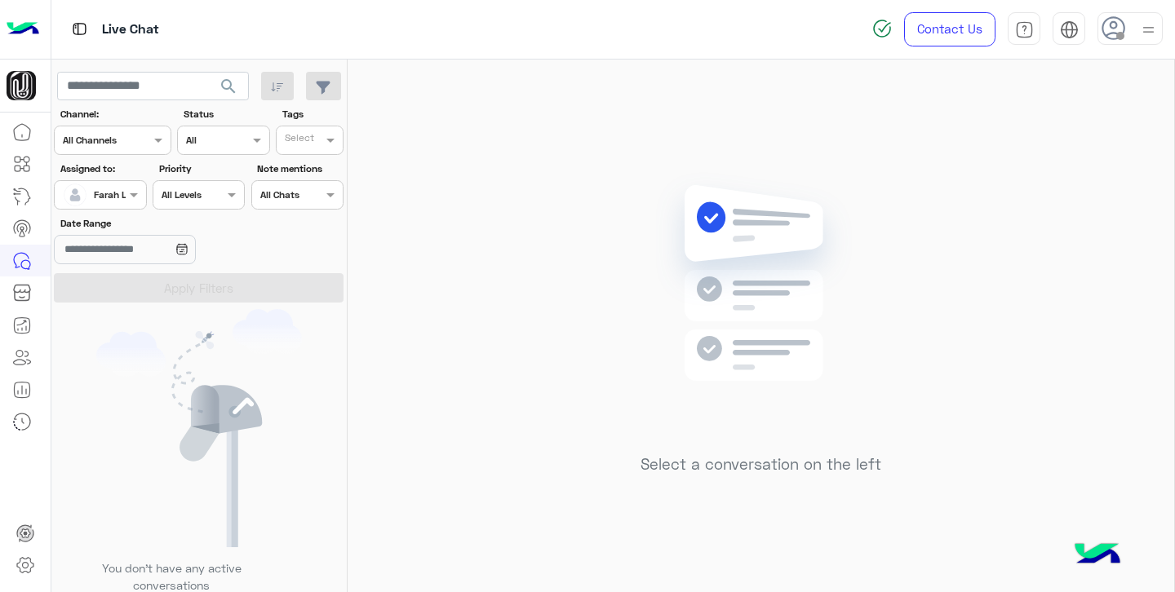
click at [1137, 34] on div at bounding box center [1130, 28] width 65 height 33
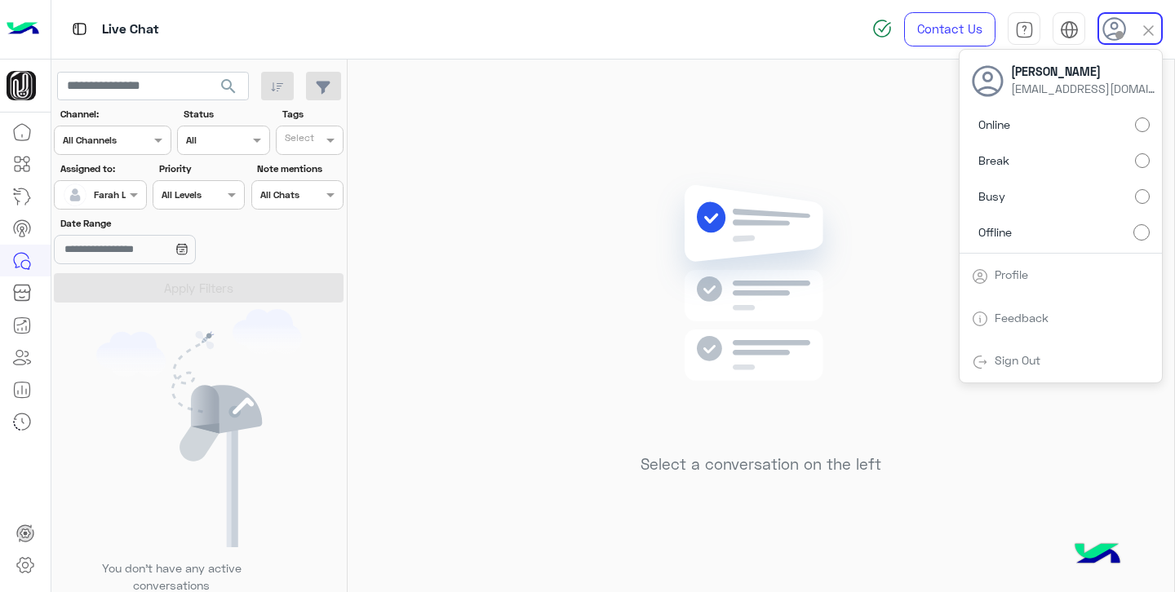
click at [1134, 33] on div at bounding box center [1130, 28] width 65 height 33
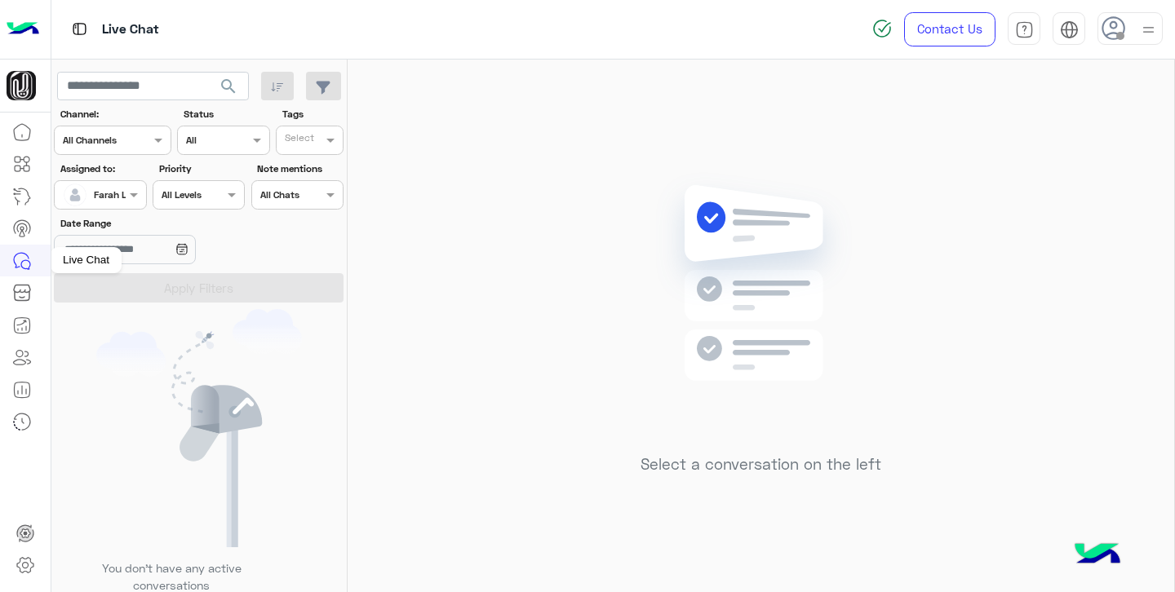
click at [26, 267] on icon at bounding box center [22, 261] width 20 height 20
click at [90, 202] on div at bounding box center [78, 195] width 31 height 33
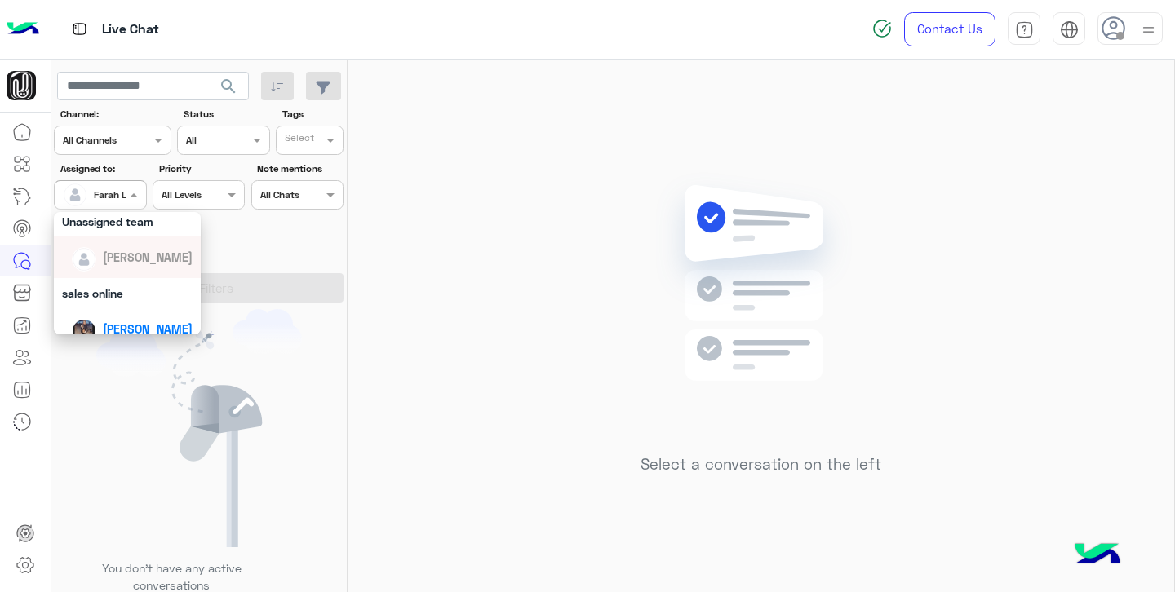
scroll to position [109, 0]
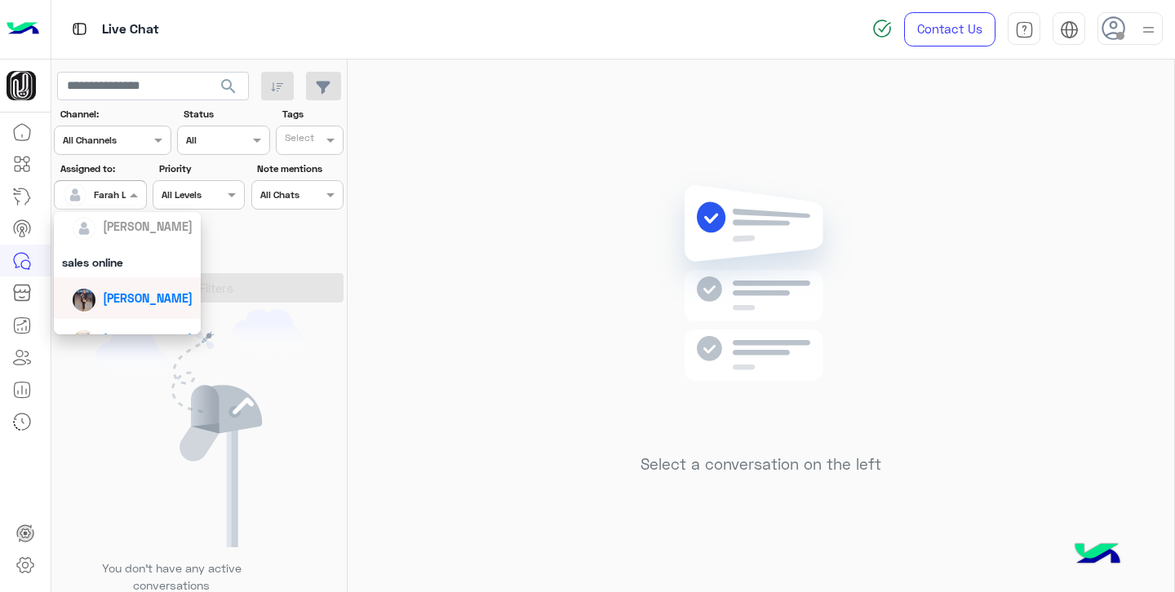
click at [129, 297] on span "[PERSON_NAME]" at bounding box center [148, 298] width 90 height 14
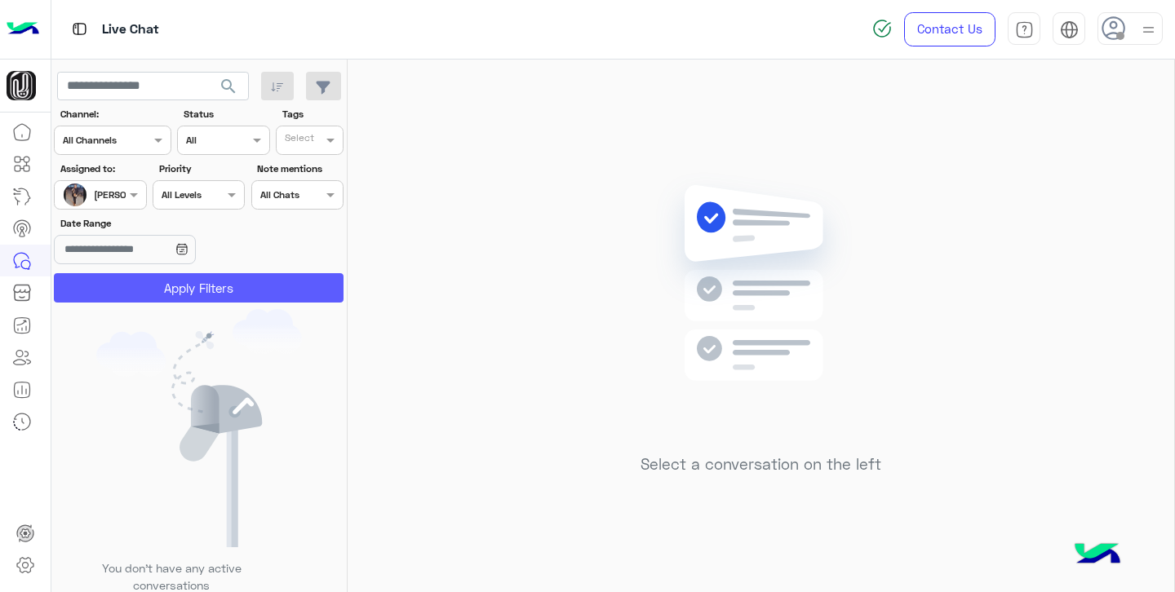
click at [152, 290] on button "Apply Filters" at bounding box center [199, 287] width 290 height 29
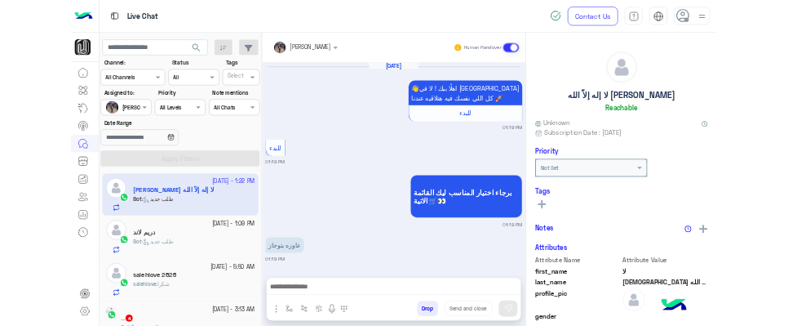
scroll to position [1288, 0]
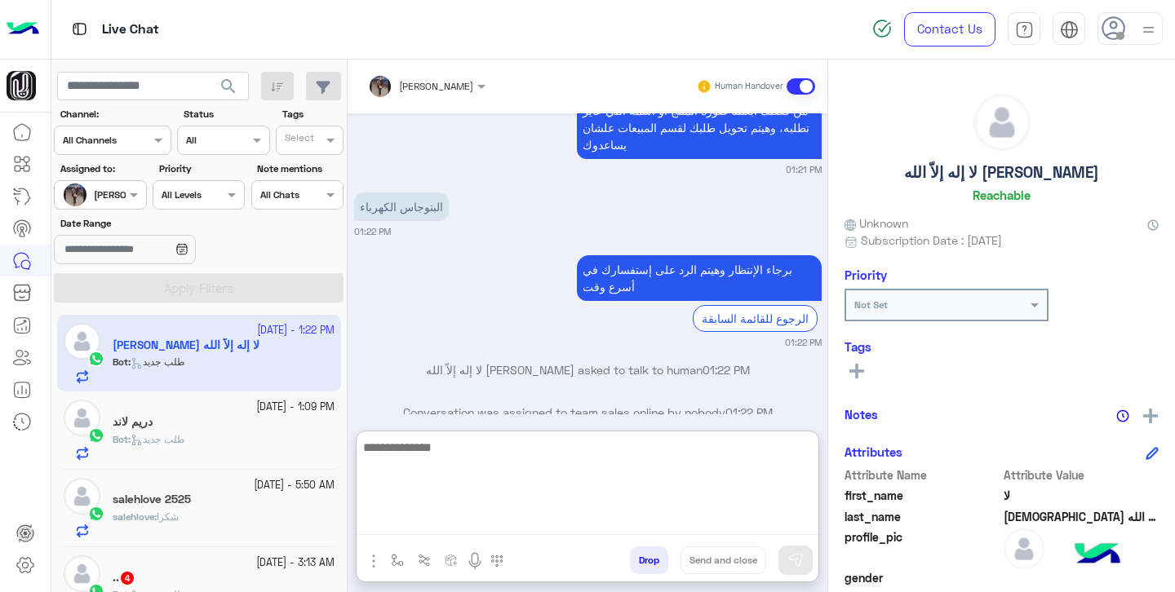
click at [450, 521] on textarea at bounding box center [588, 486] width 462 height 98
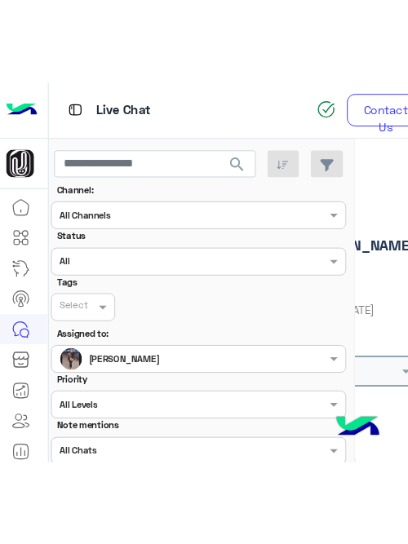
scroll to position [1460, 0]
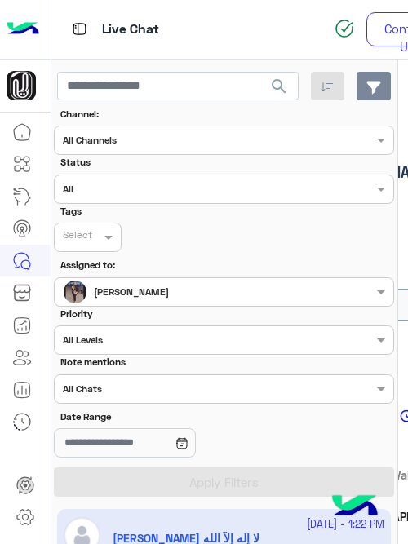
click at [375, 78] on button "button" at bounding box center [374, 86] width 35 height 29
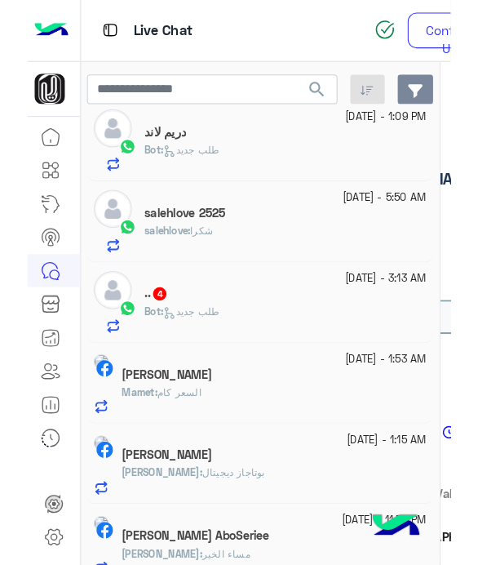
scroll to position [0, 0]
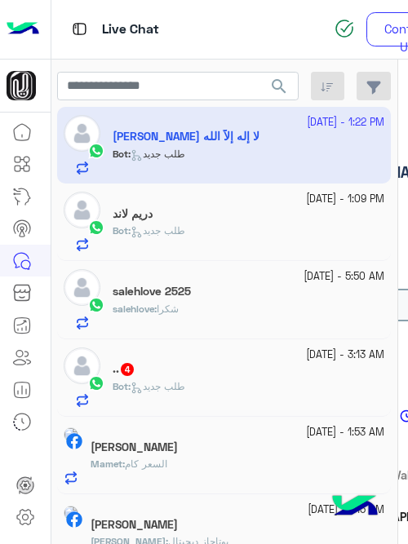
click at [215, 155] on app-inbox-user "[DATE] - 1:22 PM لا إله إلاّ الله [PERSON_NAME] Bot : طلب جديد" at bounding box center [224, 145] width 334 height 77
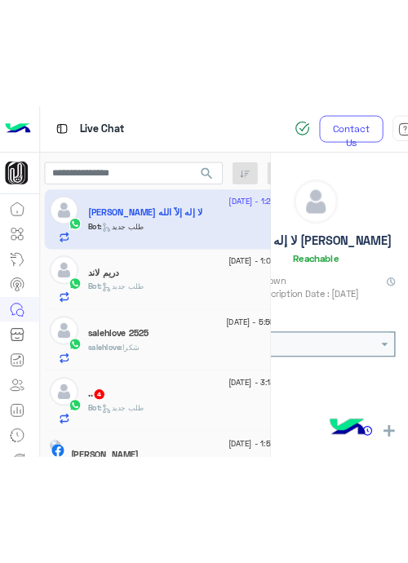
scroll to position [1460, 0]
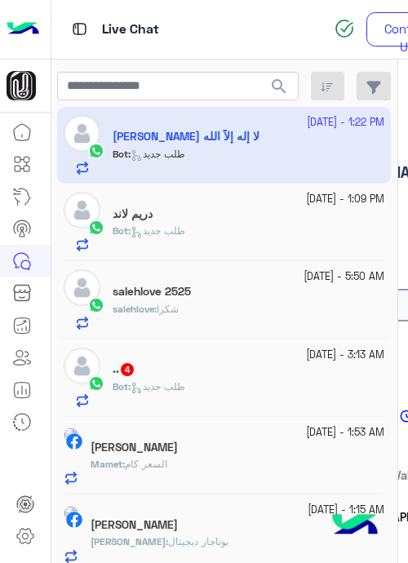
click at [203, 233] on div "Bot : طلب جديد" at bounding box center [249, 238] width 272 height 29
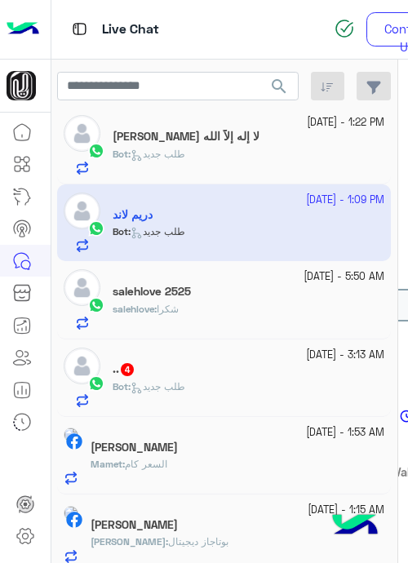
scroll to position [945, 0]
click at [211, 145] on div "لا إله إلاّ الله [PERSON_NAME]" at bounding box center [249, 138] width 272 height 17
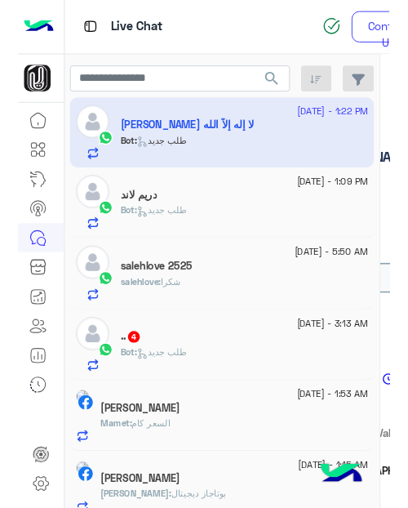
scroll to position [1603, 0]
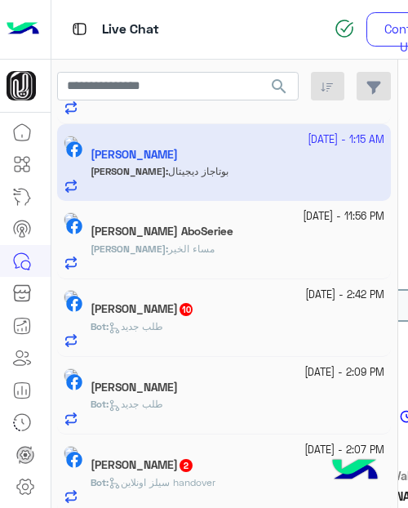
scroll to position [375, 0]
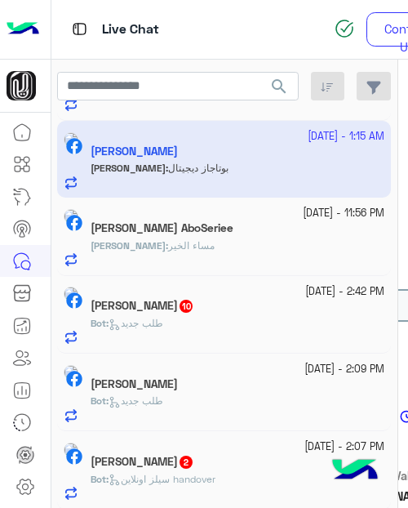
click at [225, 392] on div "[PERSON_NAME]" at bounding box center [238, 385] width 294 height 17
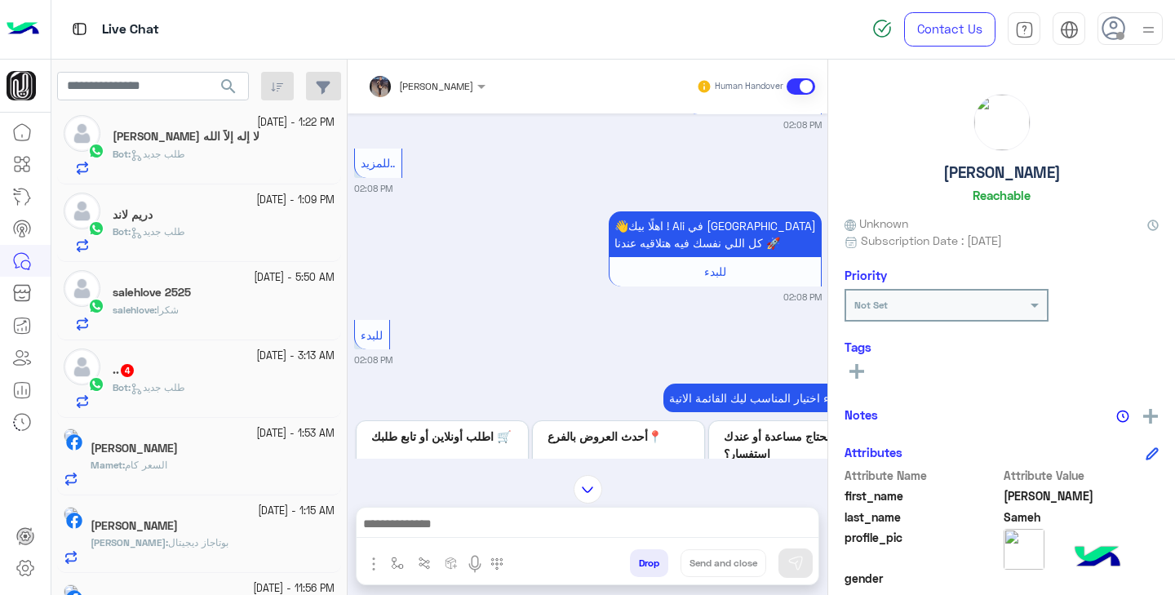
scroll to position [109, 0]
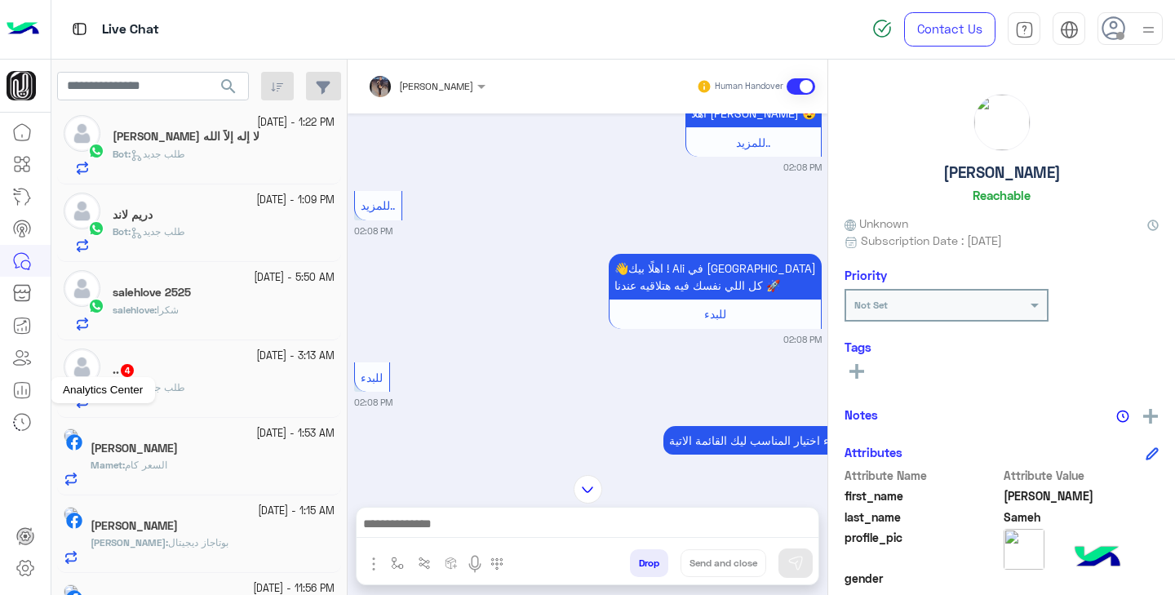
click at [26, 386] on icon at bounding box center [22, 390] width 20 height 20
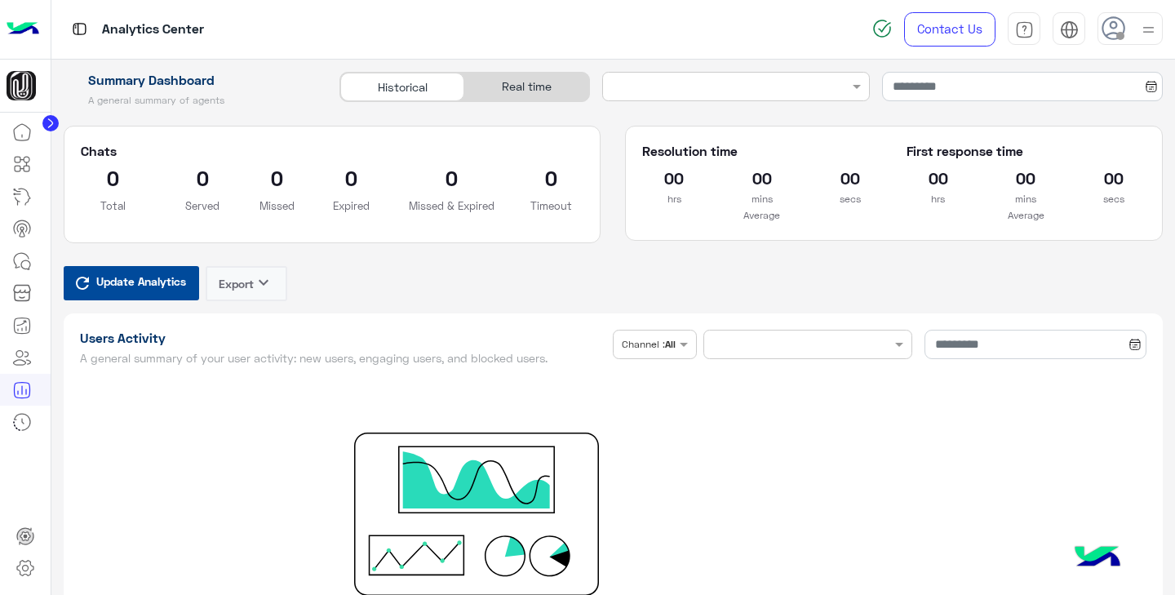
click at [242, 288] on button "Export keyboard_arrow_down" at bounding box center [247, 283] width 82 height 35
click at [539, 81] on div "Real time" at bounding box center [526, 87] width 124 height 29
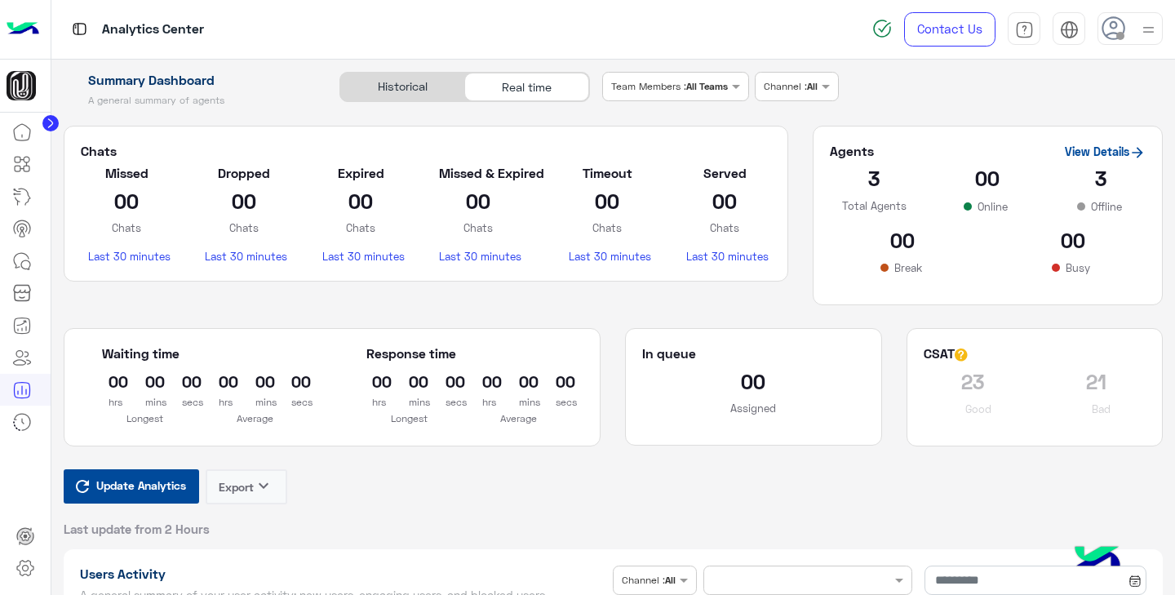
click at [413, 91] on div "Historical" at bounding box center [402, 87] width 124 height 29
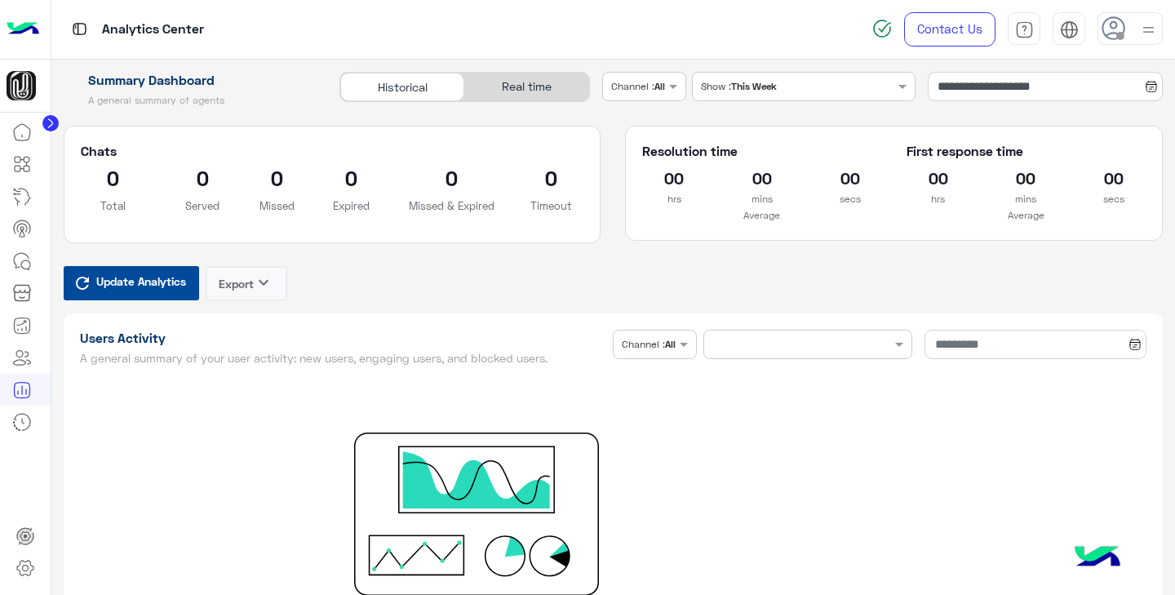
click at [503, 96] on div "Real time" at bounding box center [526, 87] width 124 height 29
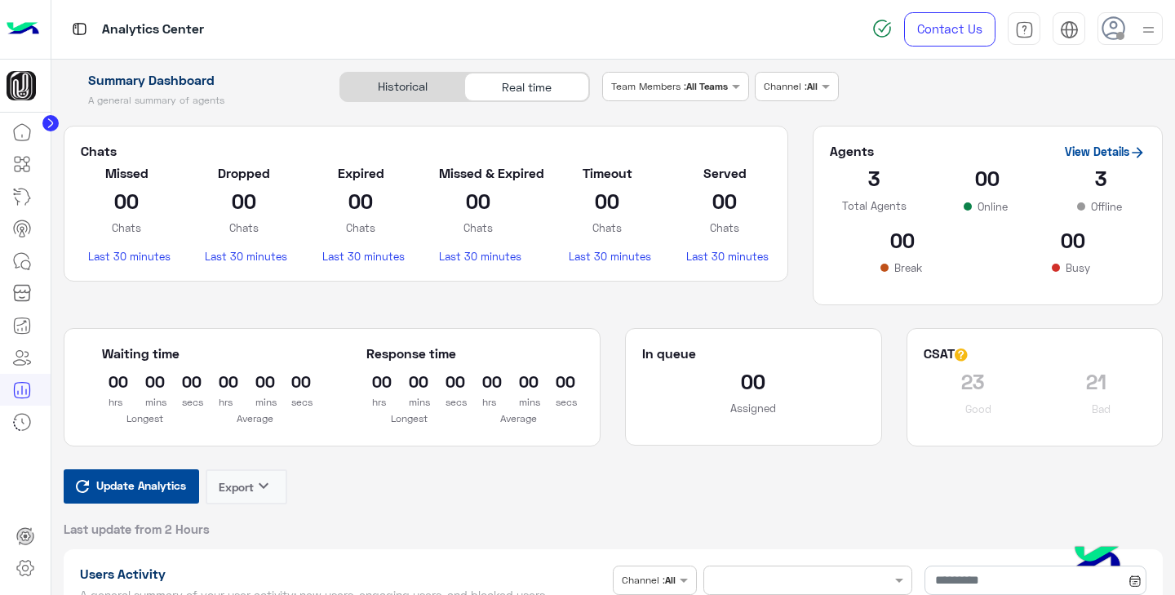
click at [1100, 149] on link "View Details" at bounding box center [1105, 151] width 81 height 14
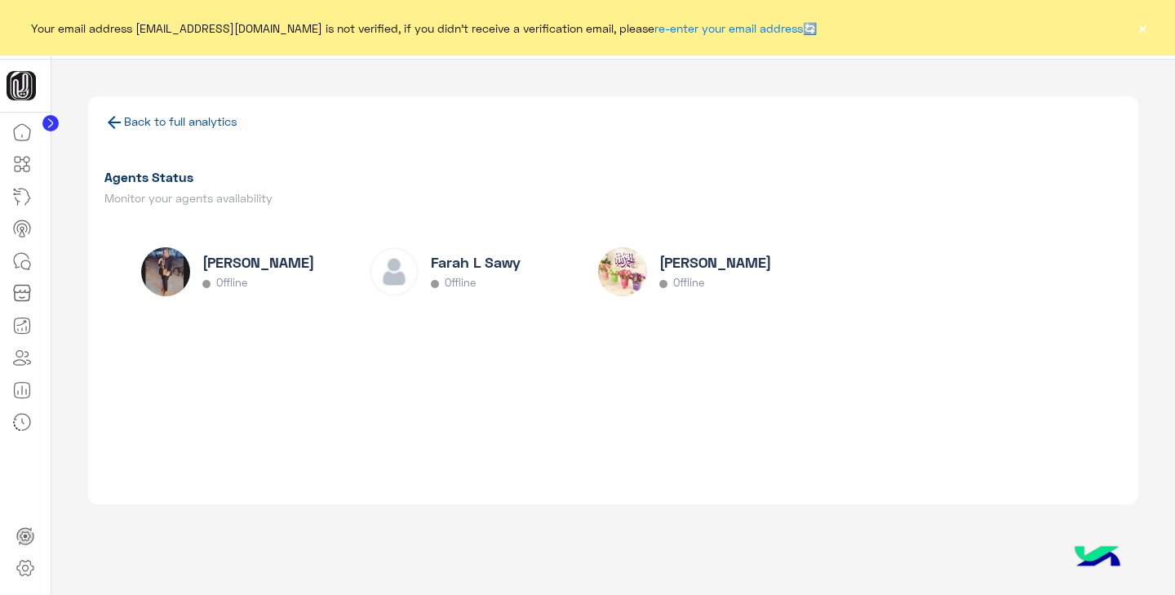
click at [1146, 29] on button "×" at bounding box center [1142, 28] width 16 height 16
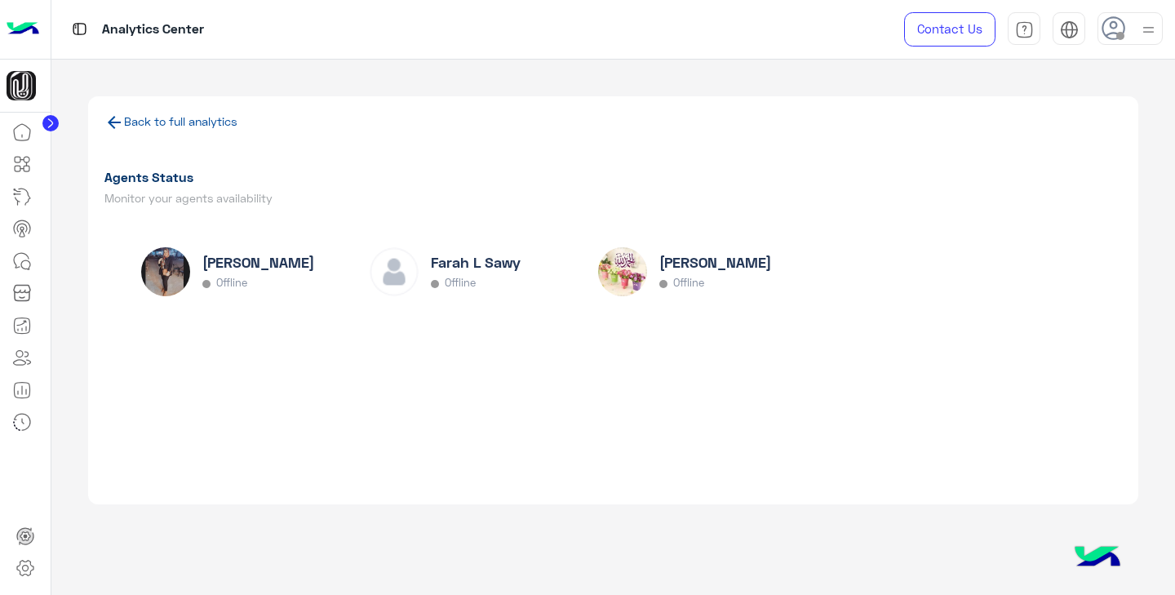
click at [113, 123] on icon at bounding box center [114, 122] width 13 height 13
click at [172, 118] on link "Back to full analytics" at bounding box center [180, 121] width 113 height 14
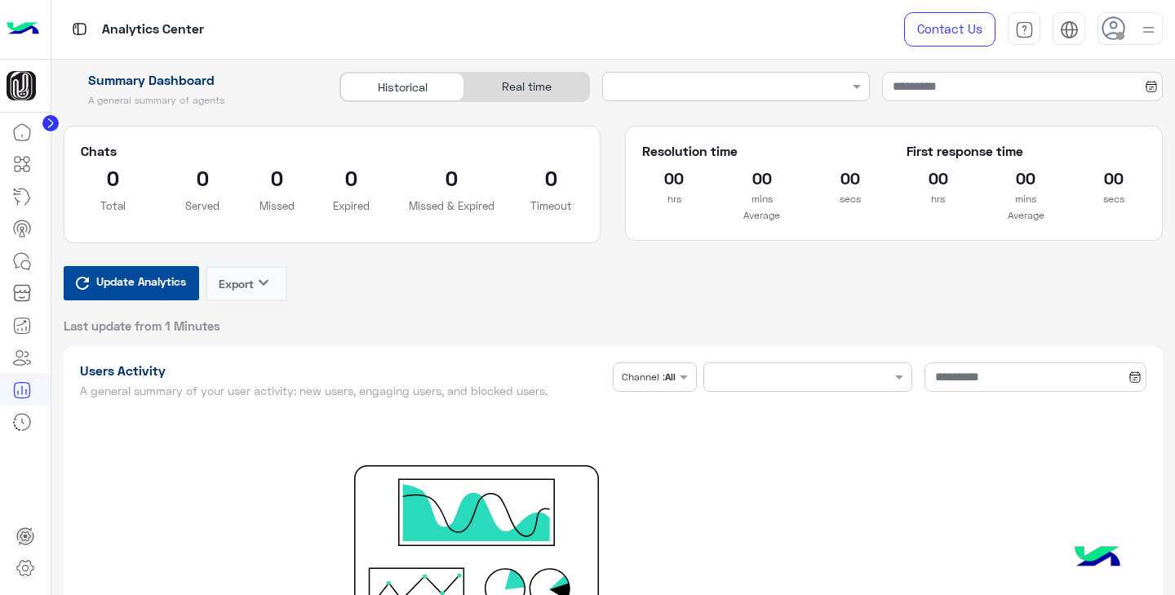
click at [511, 72] on div "Historical Real time" at bounding box center [464, 87] width 251 height 30
click at [523, 86] on div "Real time" at bounding box center [526, 87] width 124 height 29
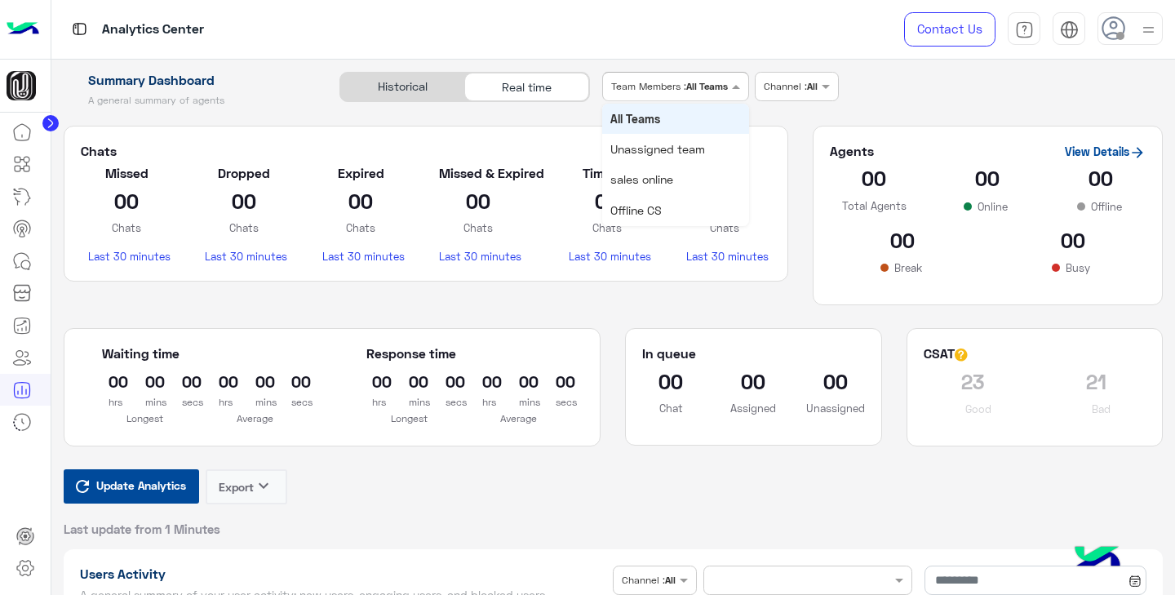
click at [707, 85] on div at bounding box center [675, 85] width 145 height 16
click at [777, 86] on input "text" at bounding box center [779, 85] width 30 height 15
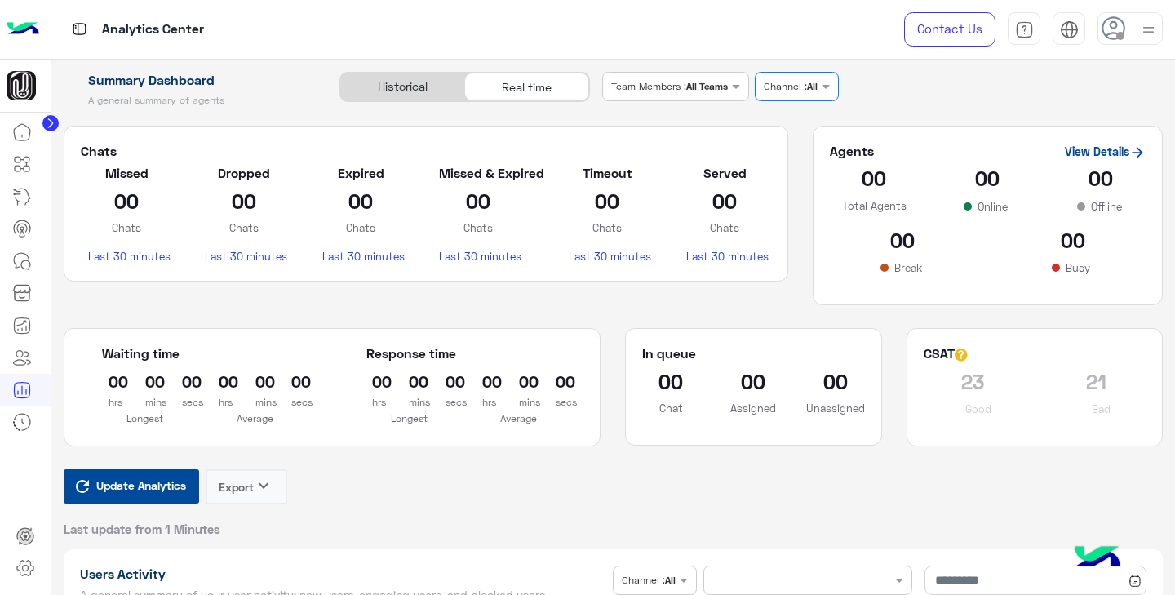
click at [787, 92] on div "Channel : All" at bounding box center [791, 86] width 54 height 15
click at [24, 415] on icon at bounding box center [23, 422] width 16 height 16
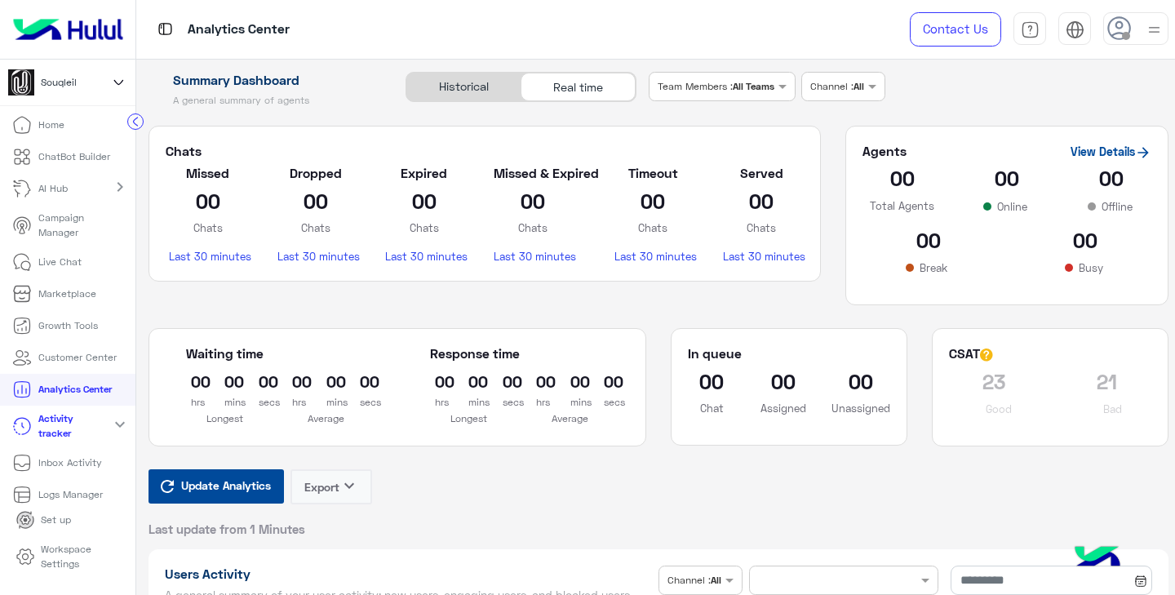
scroll to position [7, 0]
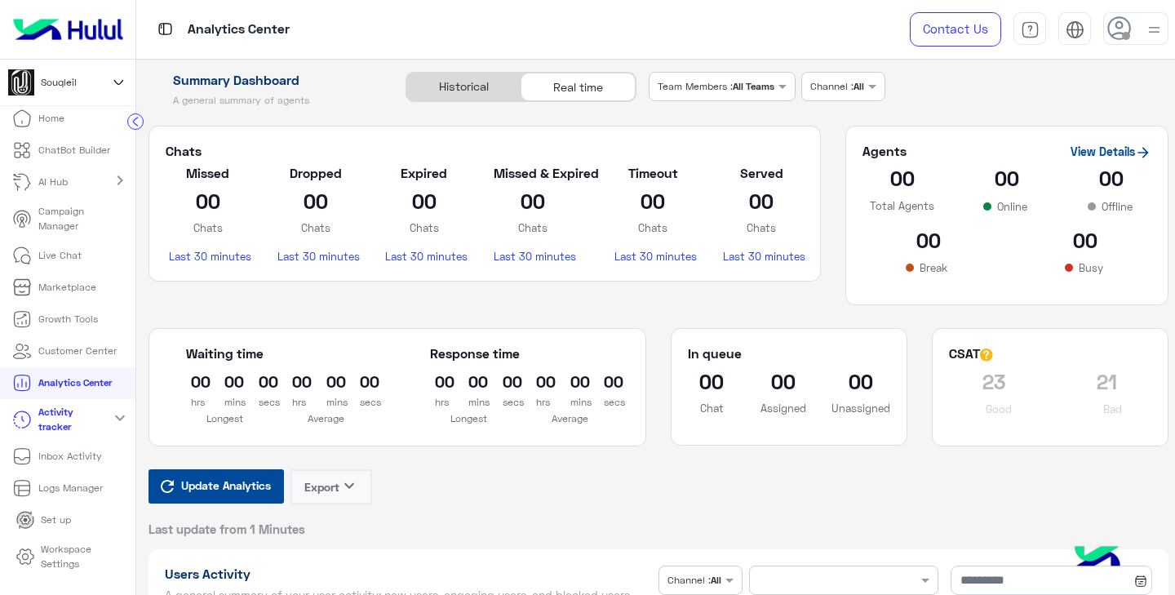
click at [86, 419] on link "Activity tracker" at bounding box center [52, 420] width 104 height 42
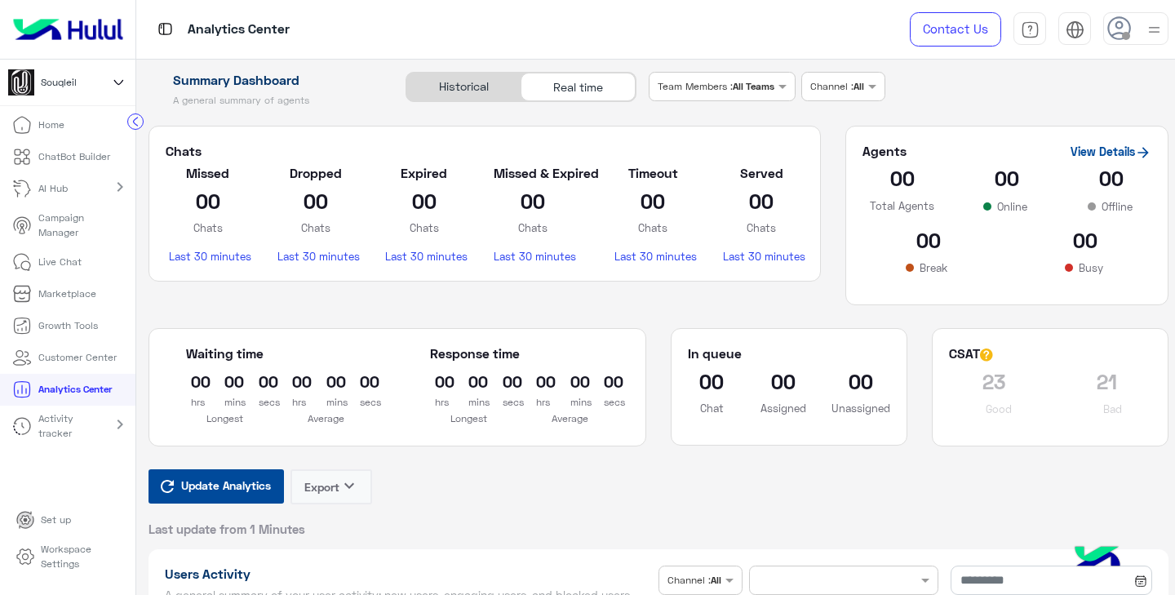
click at [86, 424] on link "Activity tracker" at bounding box center [52, 427] width 104 height 42
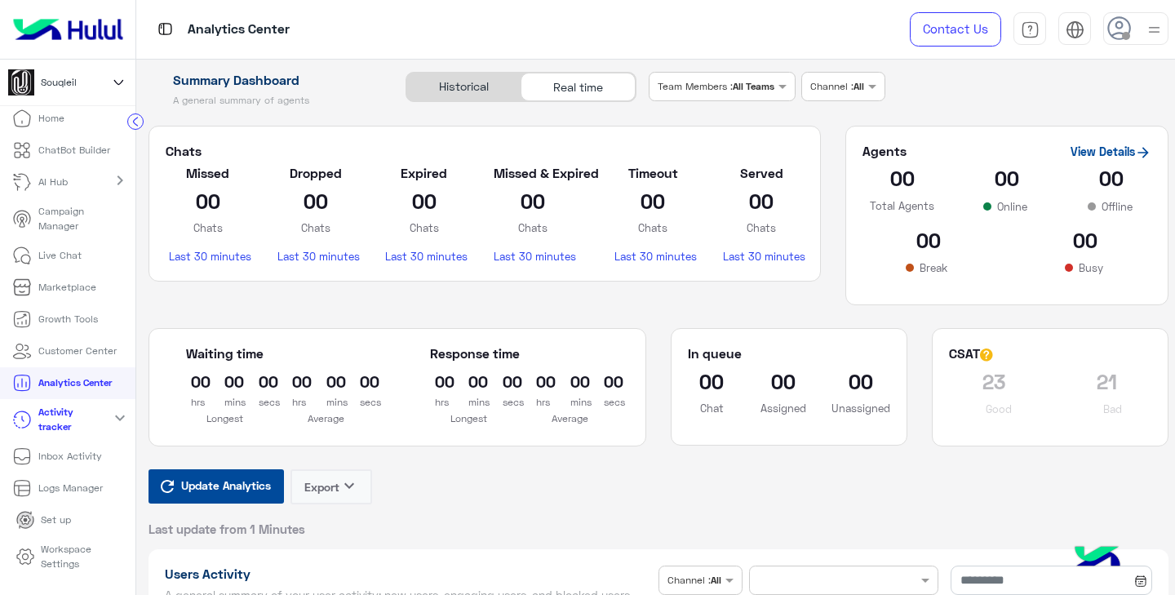
click at [81, 494] on p "Logs Manager" at bounding box center [70, 488] width 64 height 15
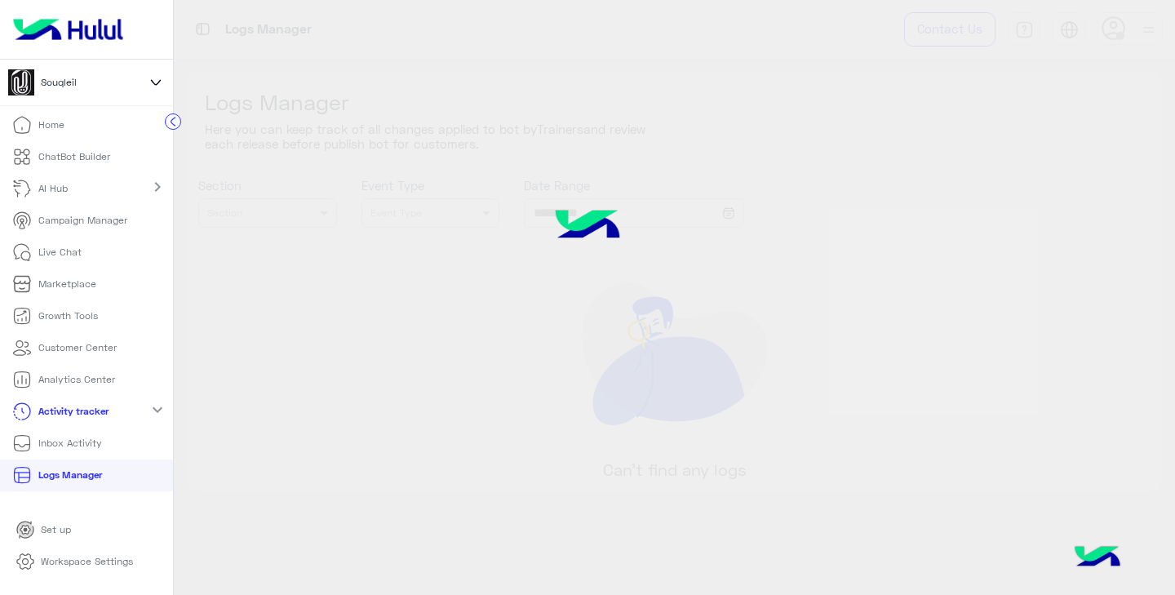
type input "**********"
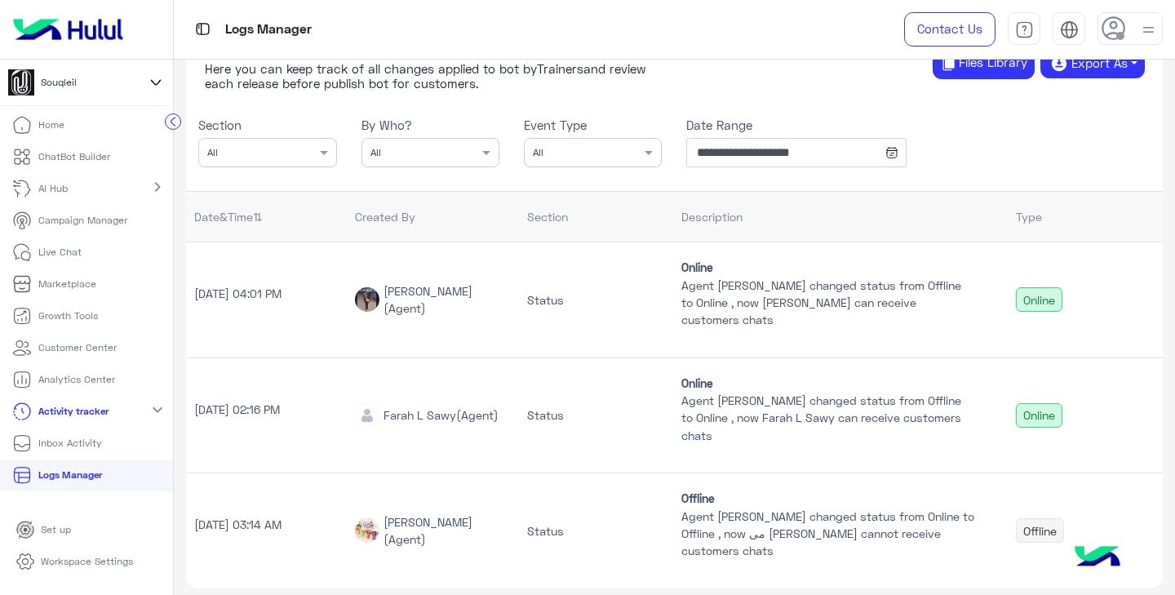
scroll to position [65, 0]
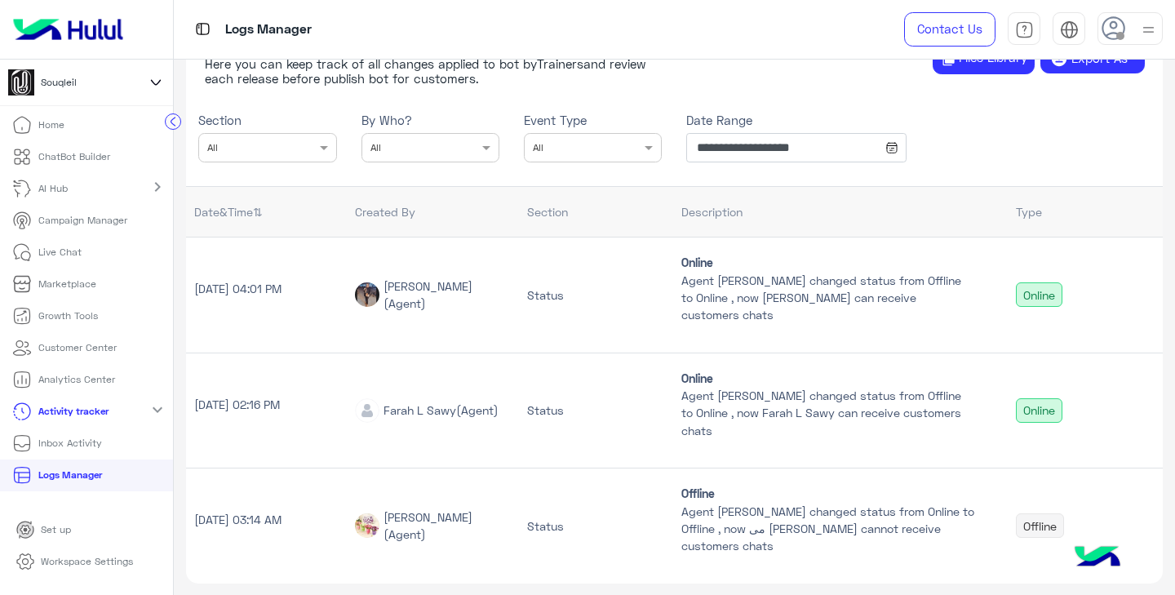
click at [80, 254] on p "Live Chat" at bounding box center [59, 252] width 43 height 15
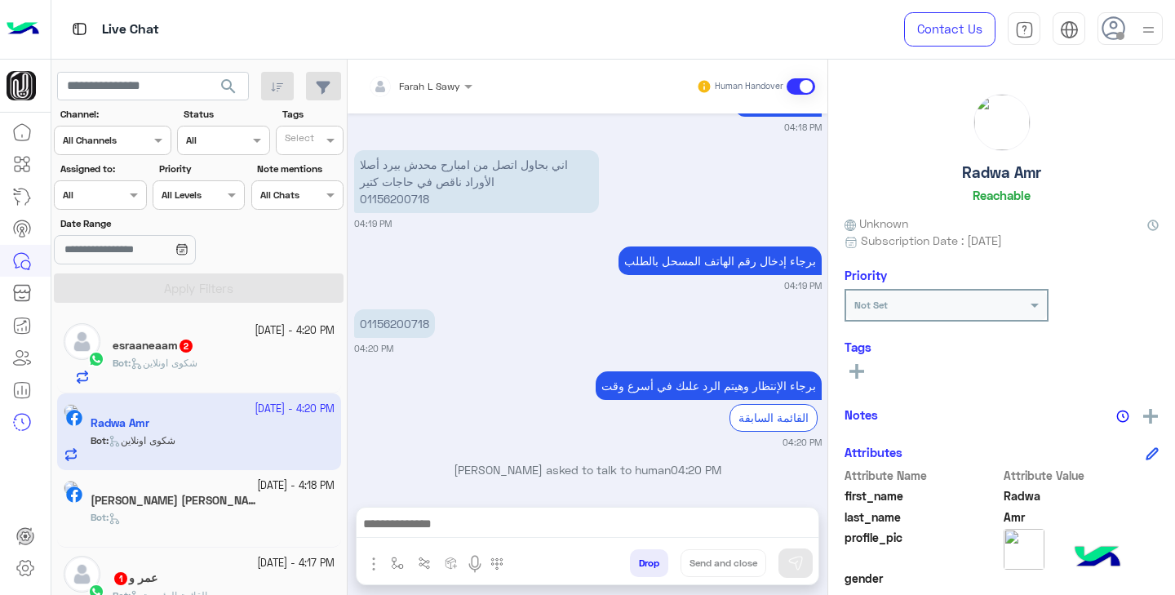
scroll to position [1238, 0]
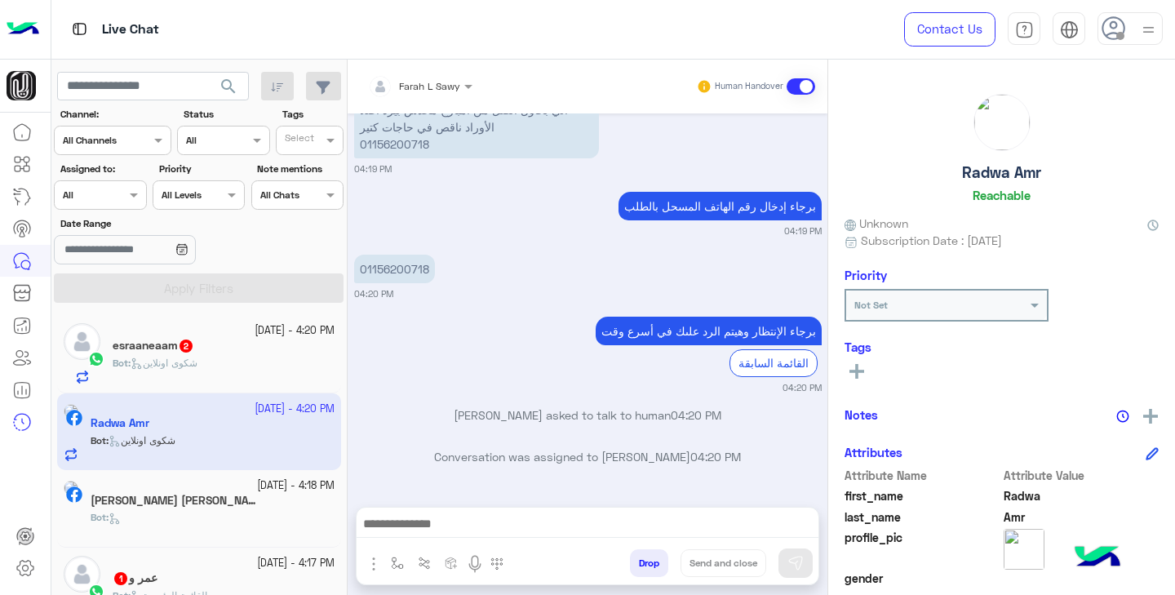
click at [163, 365] on span "شكوى اونلاين" at bounding box center [164, 363] width 67 height 12
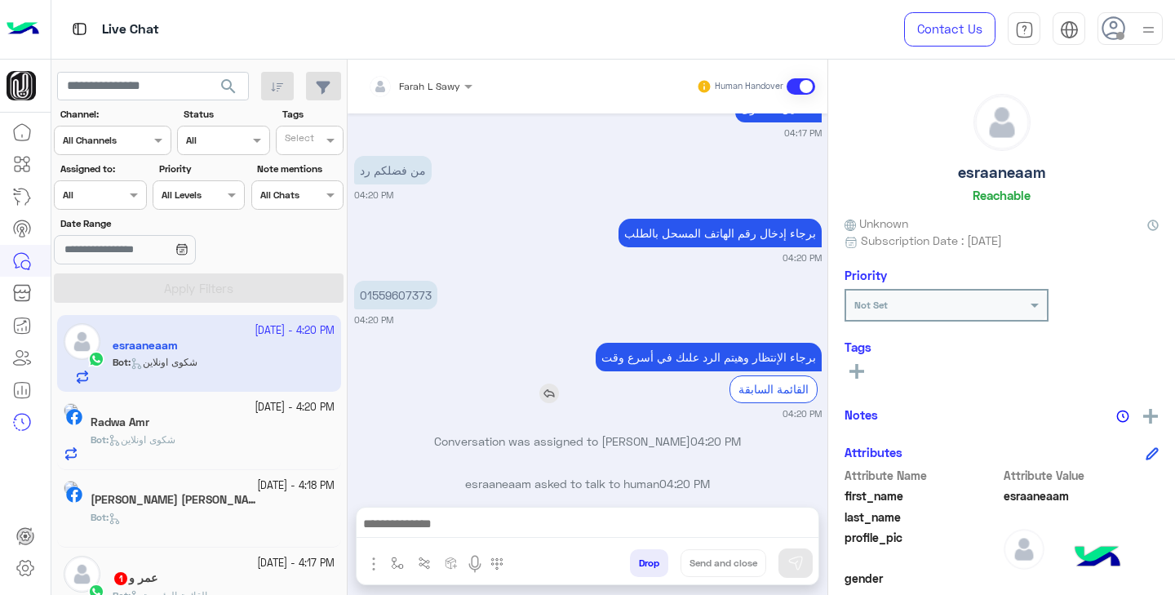
scroll to position [1201, 0]
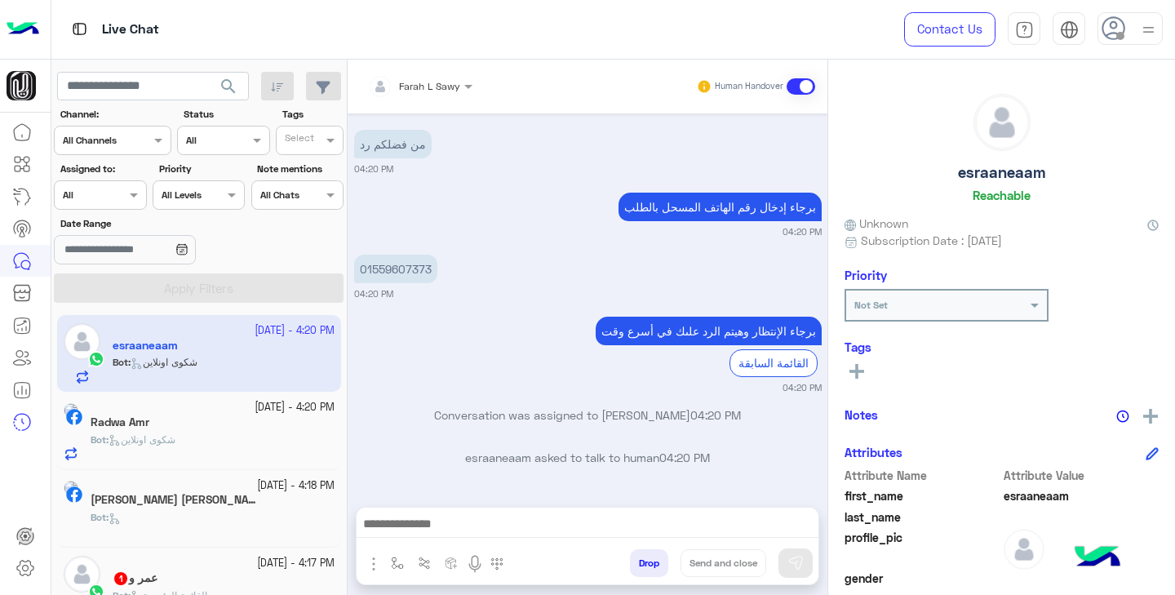
click at [113, 193] on div at bounding box center [100, 193] width 91 height 16
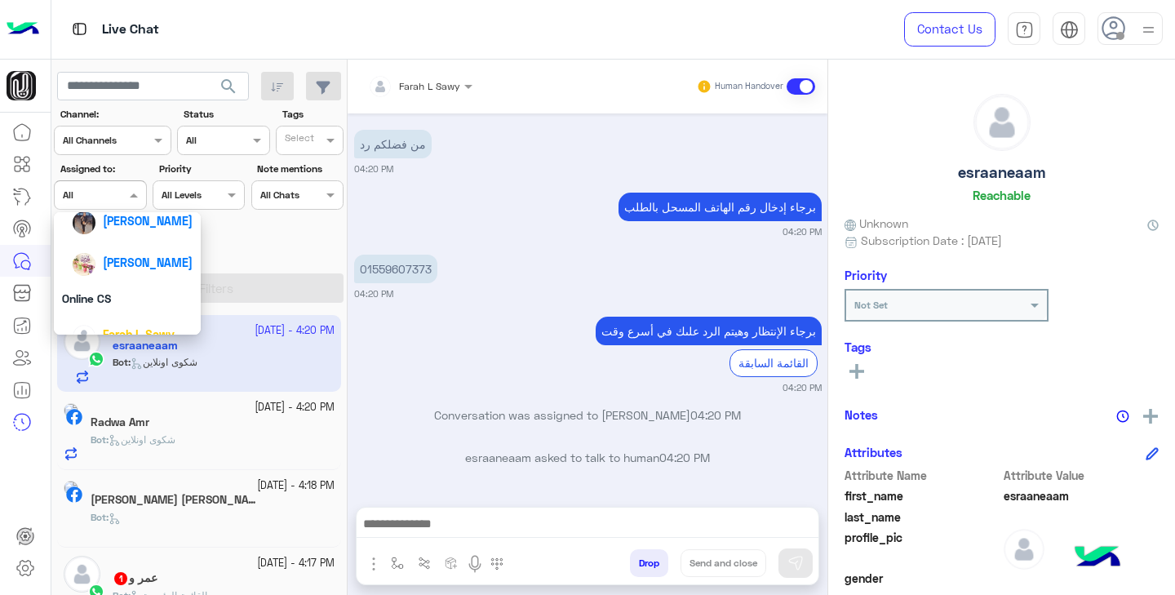
scroll to position [197, 0]
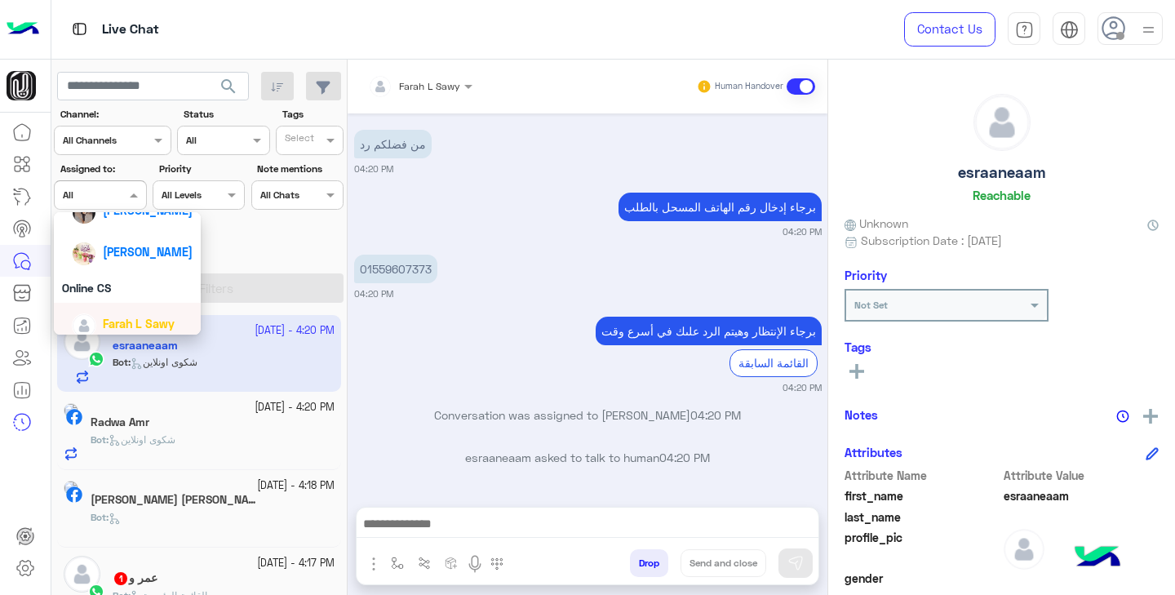
click at [135, 315] on div "Farah L Sawy" at bounding box center [139, 323] width 72 height 17
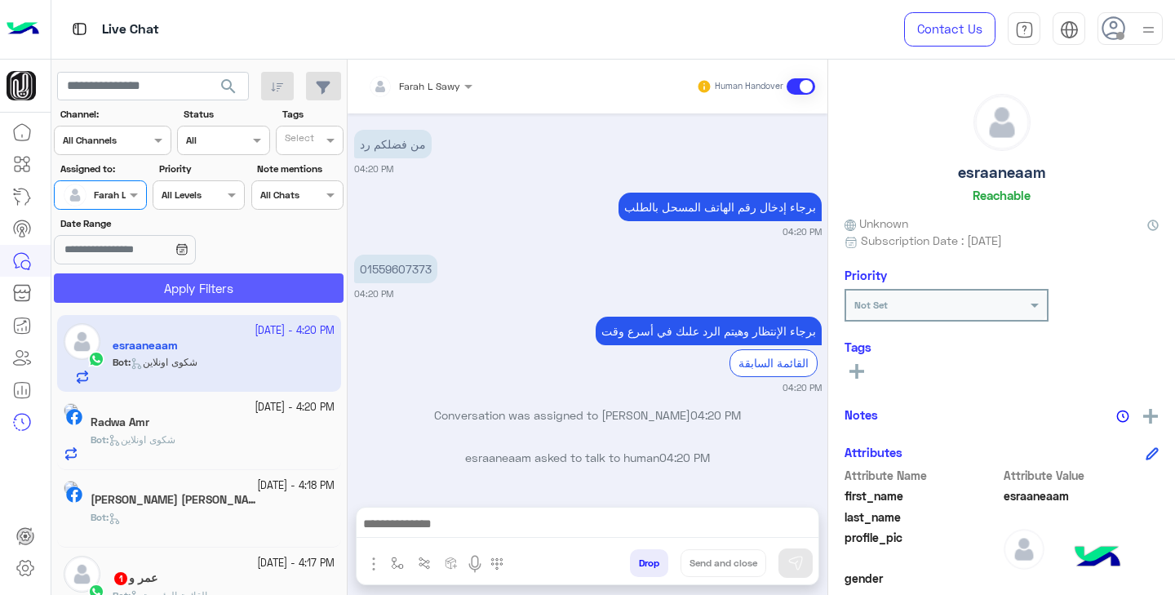
click at [179, 289] on button "Apply Filters" at bounding box center [199, 287] width 290 height 29
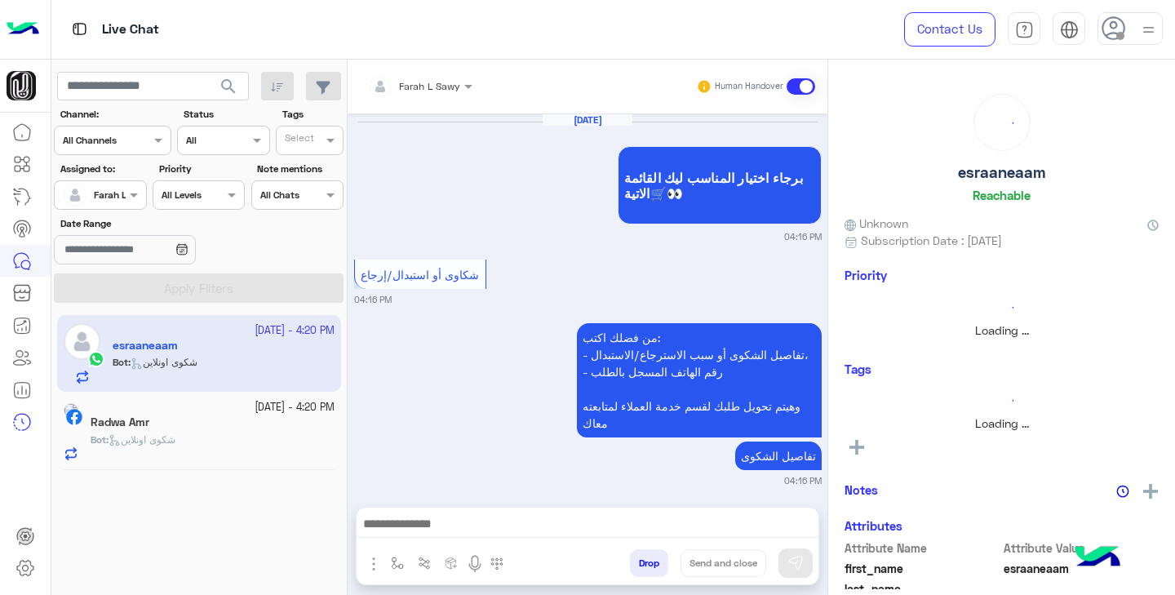
scroll to position [1201, 0]
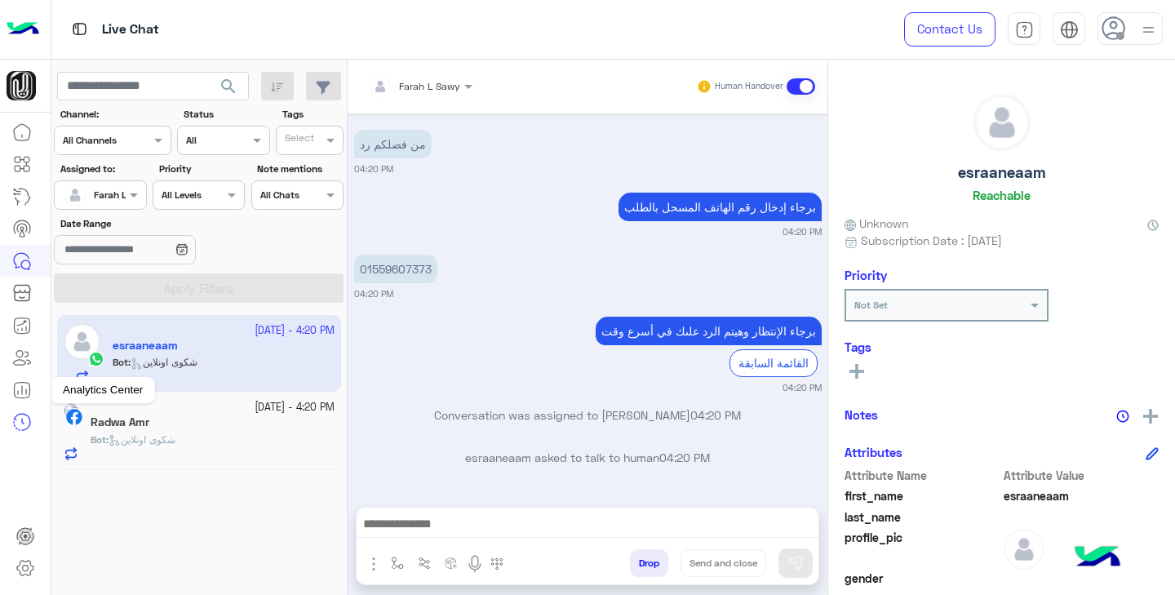
click at [25, 385] on icon at bounding box center [22, 390] width 20 height 20
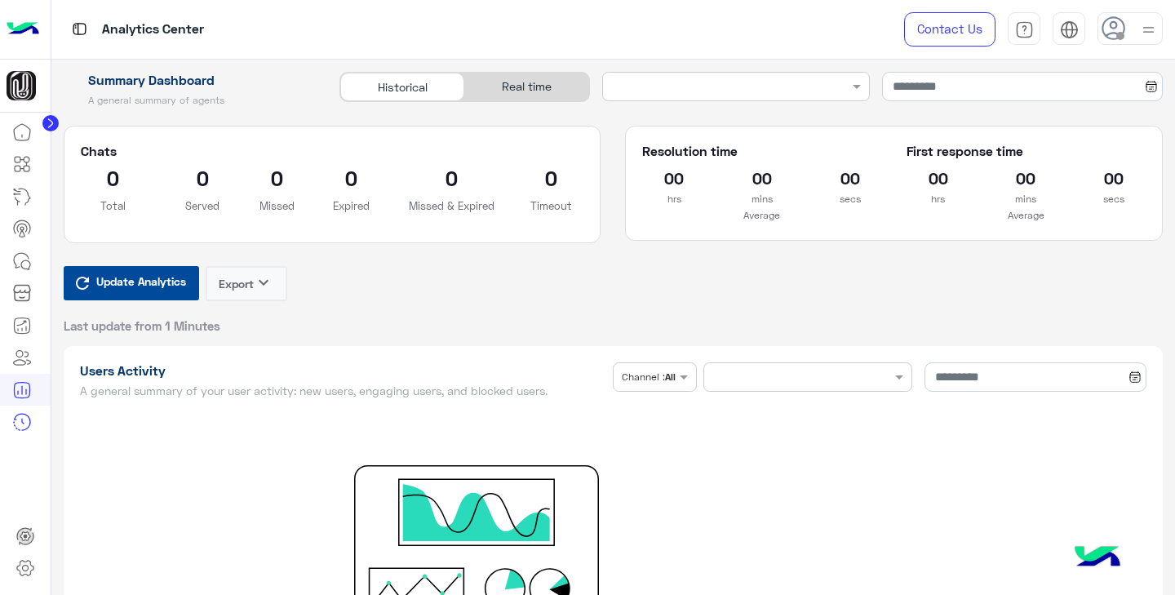
click at [526, 85] on div "Real time" at bounding box center [526, 87] width 124 height 29
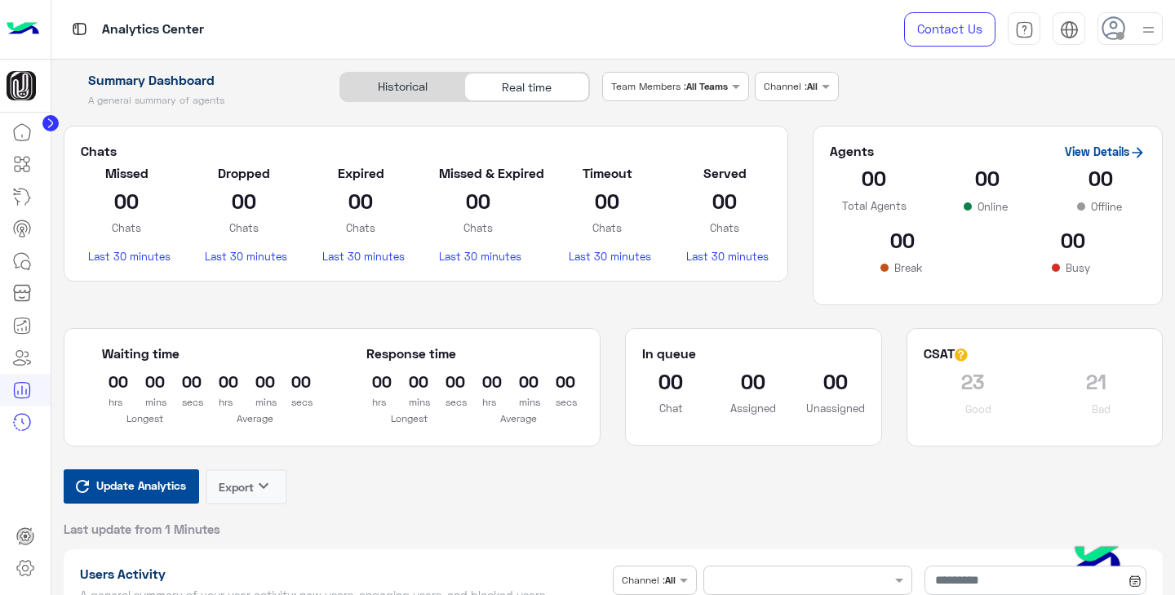
click at [144, 486] on span "Update Analytics" at bounding box center [141, 485] width 98 height 22
click at [1084, 151] on link "View Details" at bounding box center [1105, 151] width 81 height 14
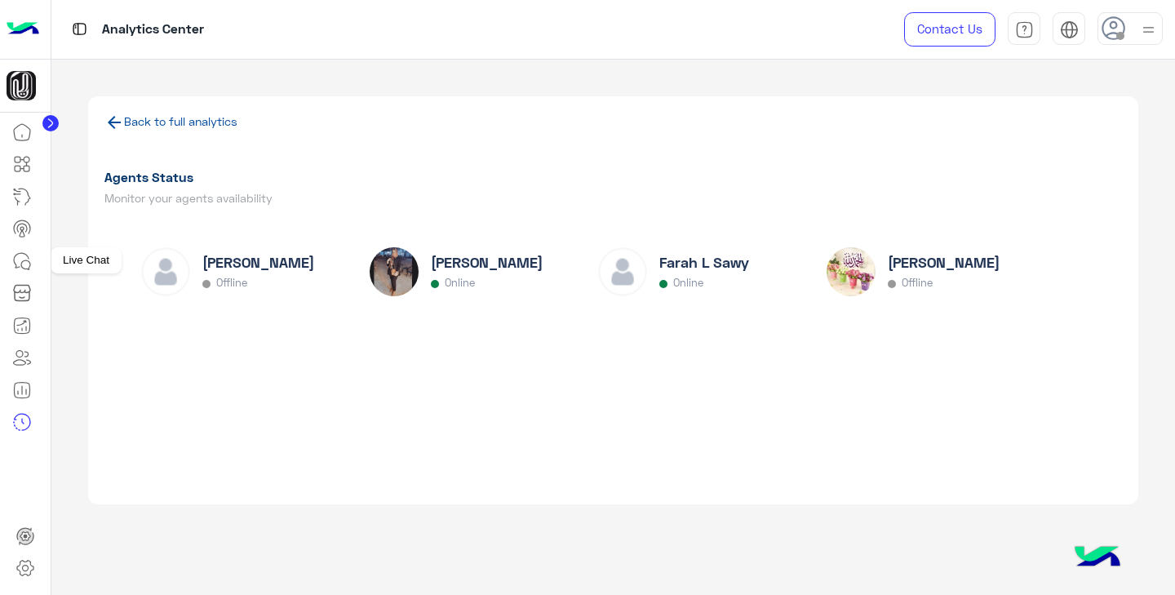
click at [30, 265] on icon at bounding box center [25, 264] width 9 height 9
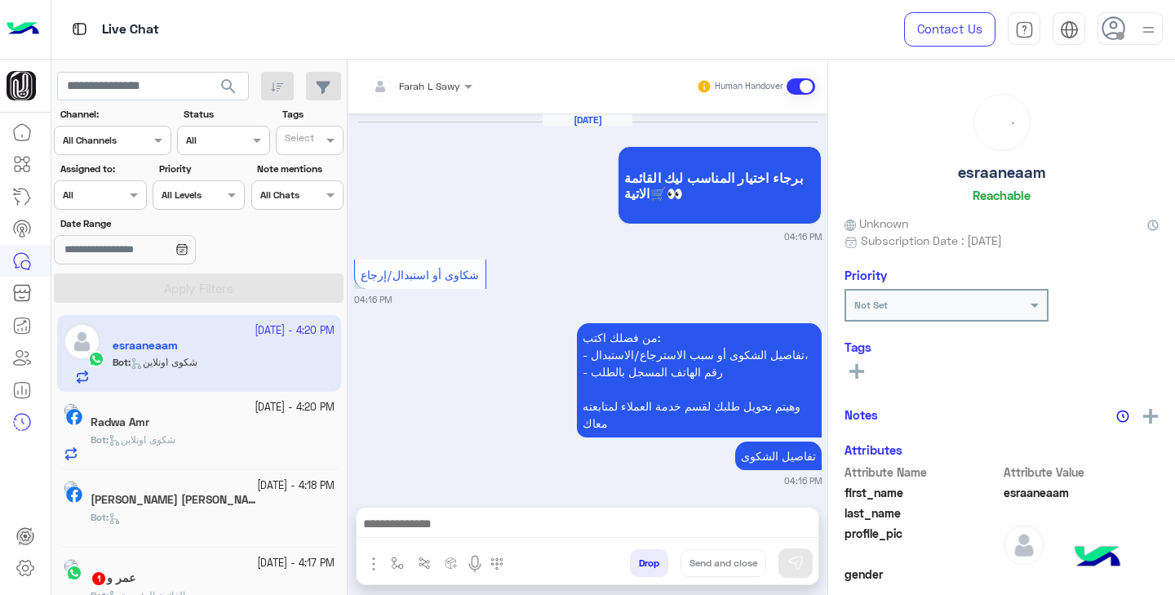
scroll to position [1201, 0]
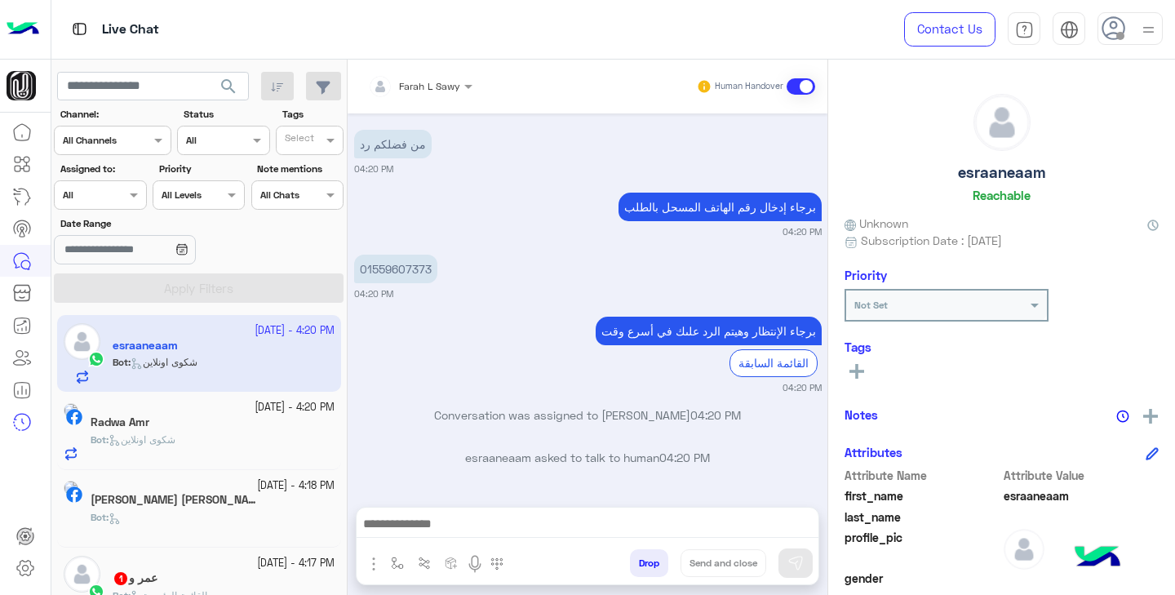
click at [195, 426] on div "Radwa Amr" at bounding box center [213, 423] width 244 height 17
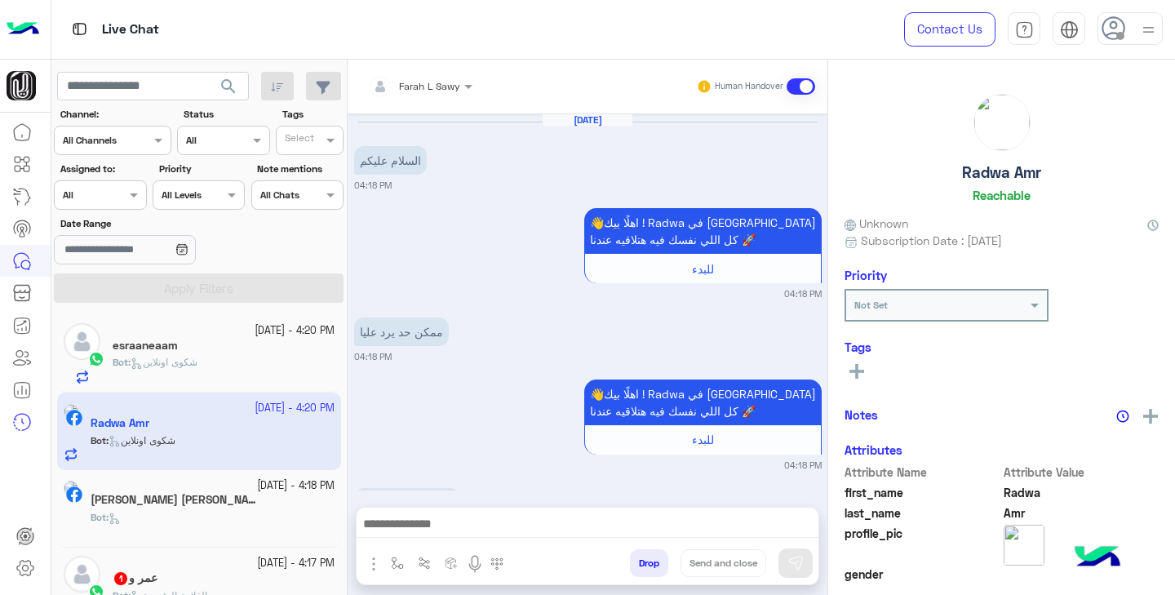
scroll to position [1238, 0]
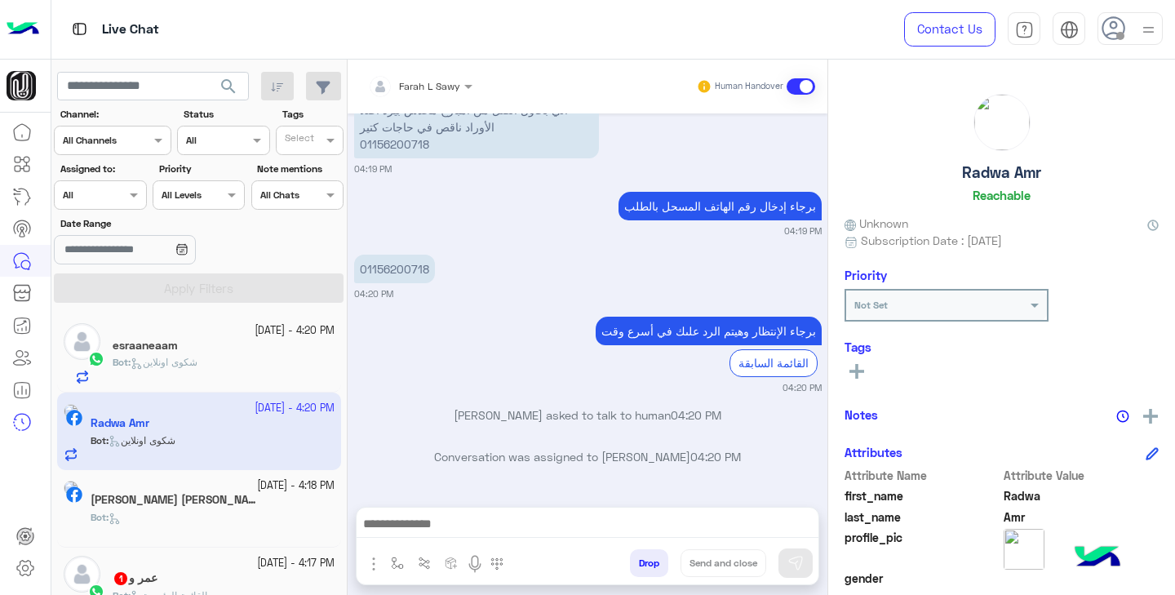
click at [186, 357] on span "شكوى اونلاين" at bounding box center [164, 362] width 67 height 12
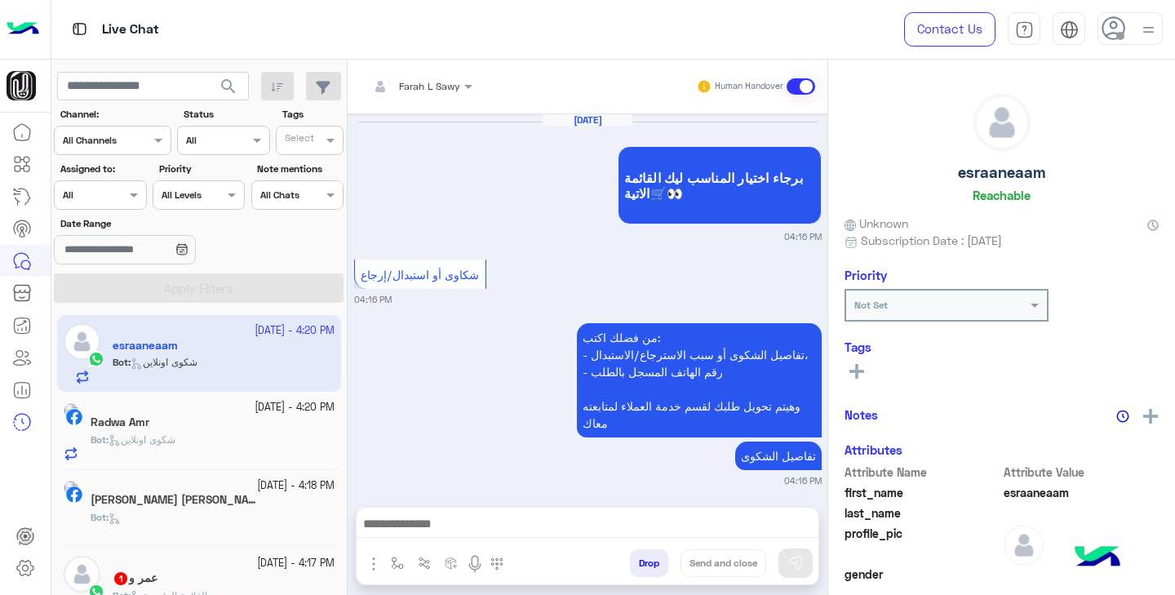
scroll to position [1201, 0]
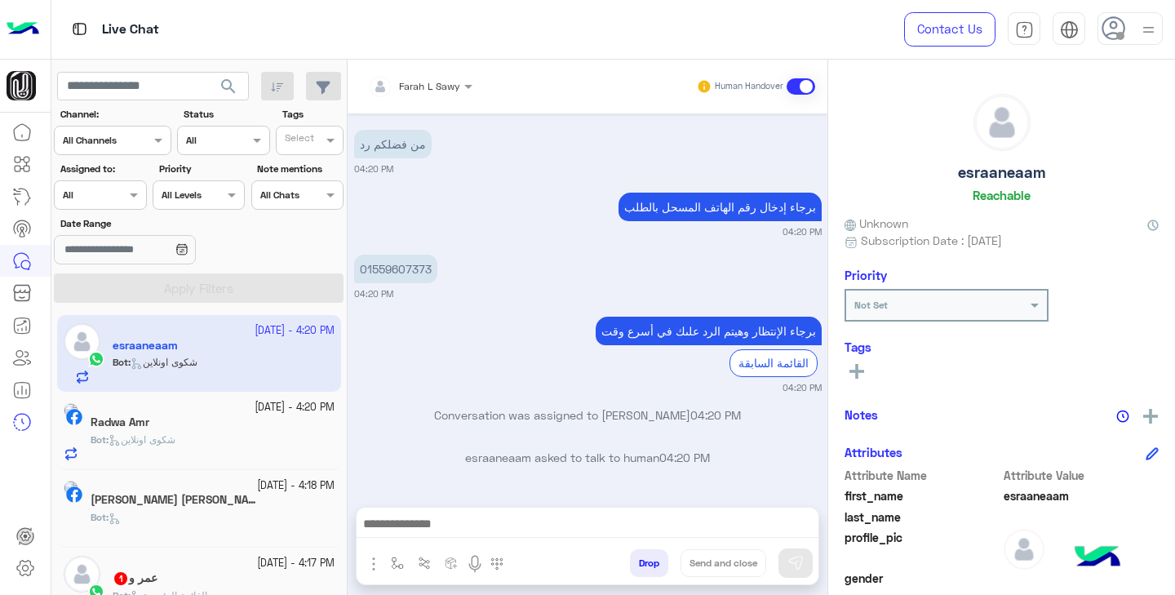
click at [106, 198] on div at bounding box center [100, 193] width 91 height 16
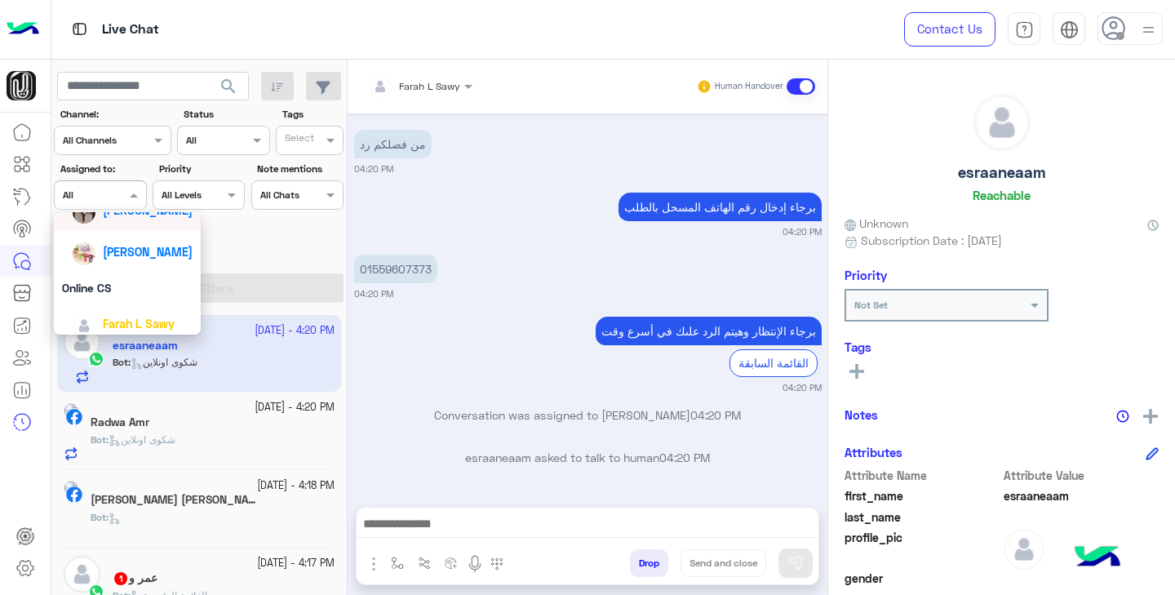
scroll to position [206, 0]
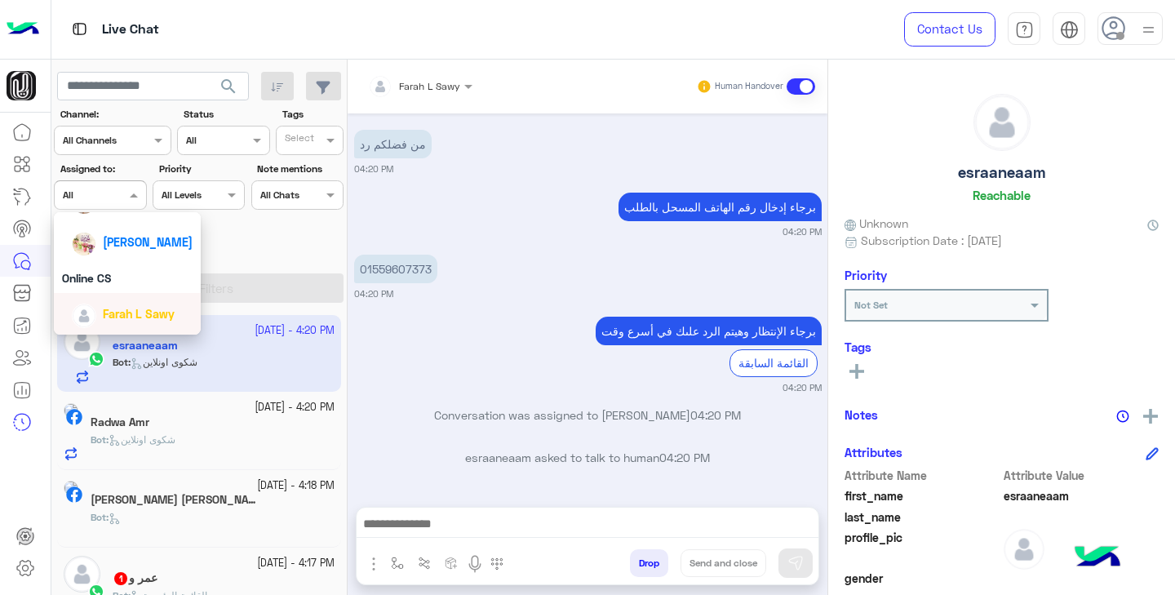
click at [131, 307] on span "Farah L Sawy" at bounding box center [139, 314] width 72 height 14
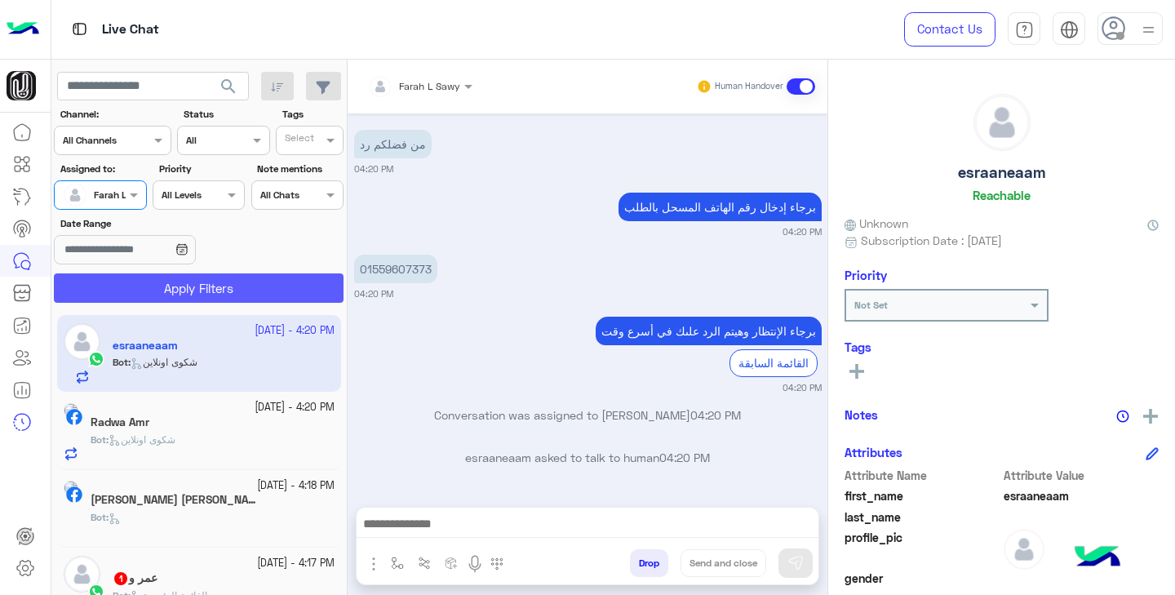
click at [154, 289] on button "Apply Filters" at bounding box center [199, 287] width 290 height 29
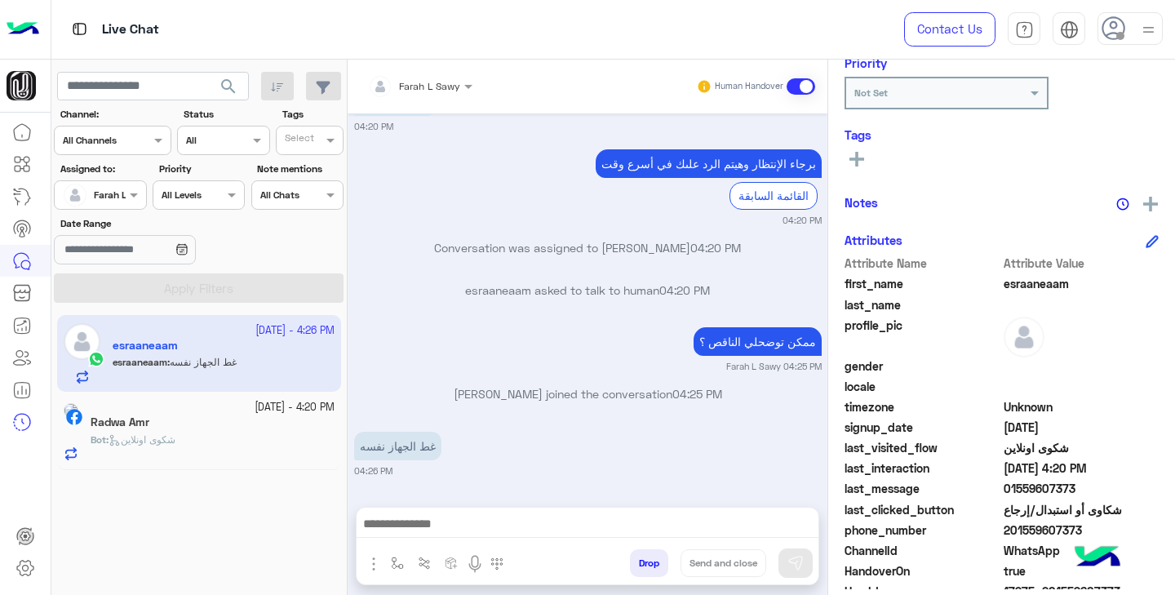
scroll to position [304, 0]
